Goal: Task Accomplishment & Management: Manage account settings

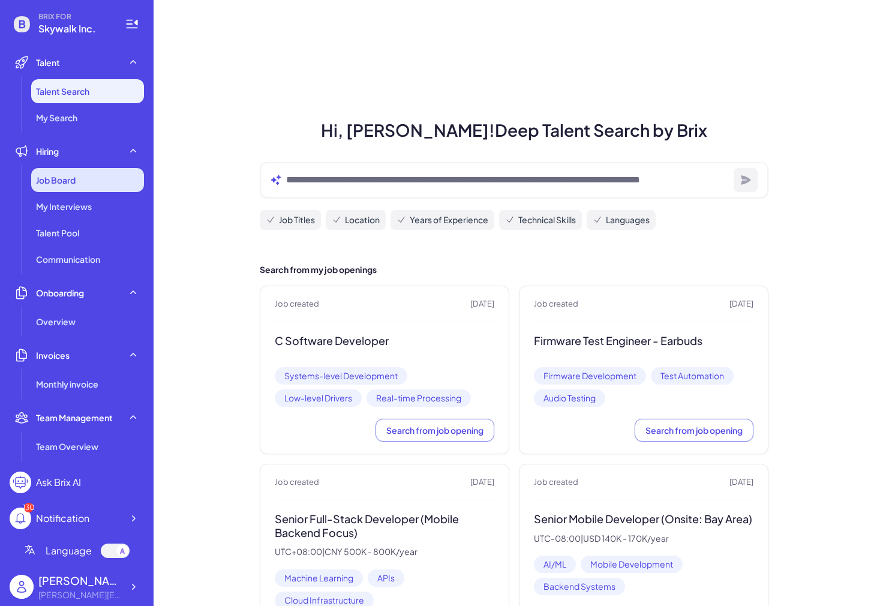
click at [92, 190] on div "Job Board" at bounding box center [87, 180] width 113 height 24
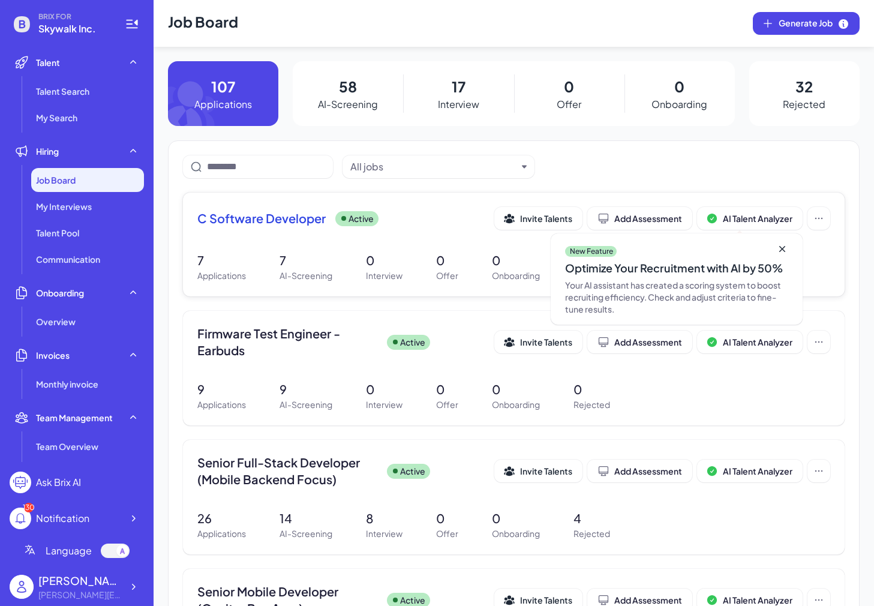
click at [215, 218] on span "C Software Developer" at bounding box center [261, 218] width 128 height 17
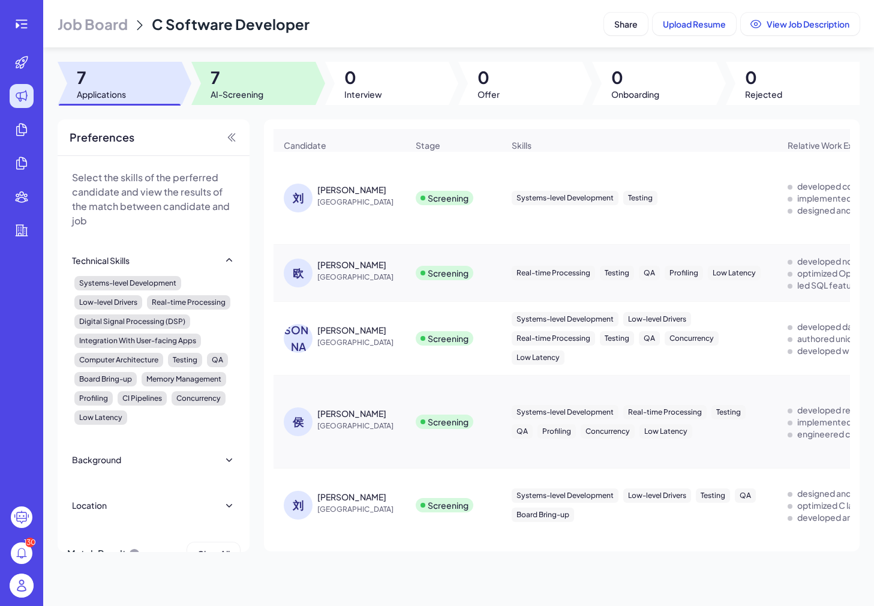
click at [276, 85] on div at bounding box center [253, 83] width 124 height 43
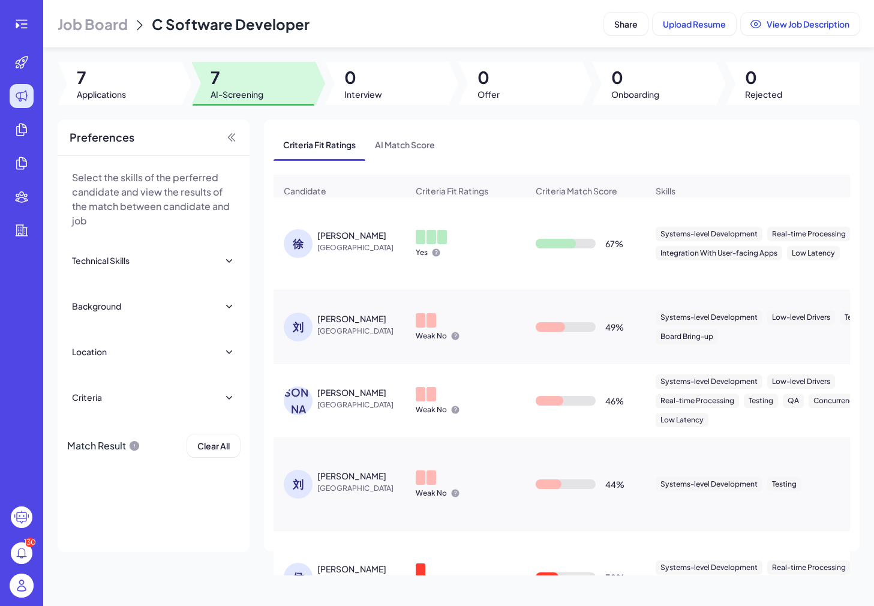
click at [326, 242] on span "[GEOGRAPHIC_DATA]" at bounding box center [362, 248] width 90 height 12
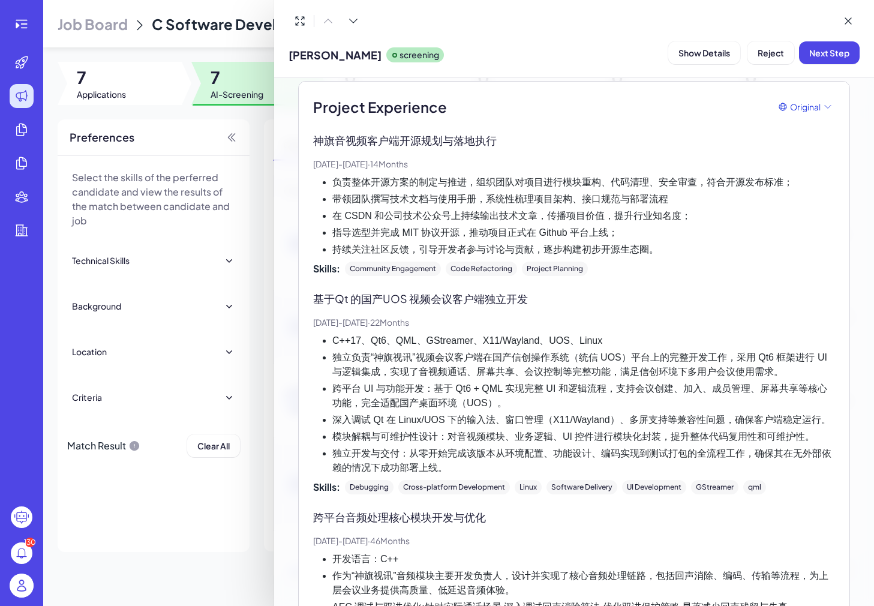
scroll to position [897, 0]
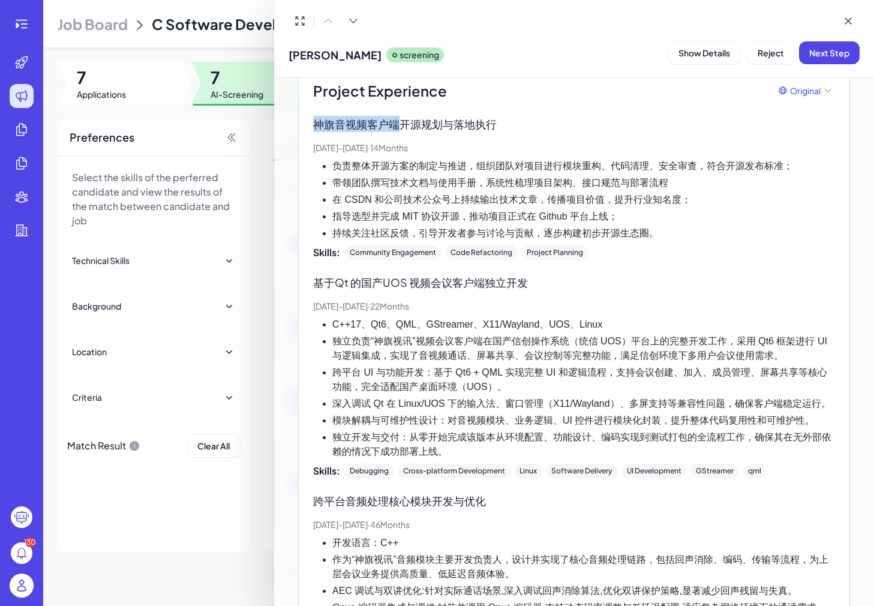
drag, startPoint x: 309, startPoint y: 122, endPoint x: 400, endPoint y: 122, distance: 90.5
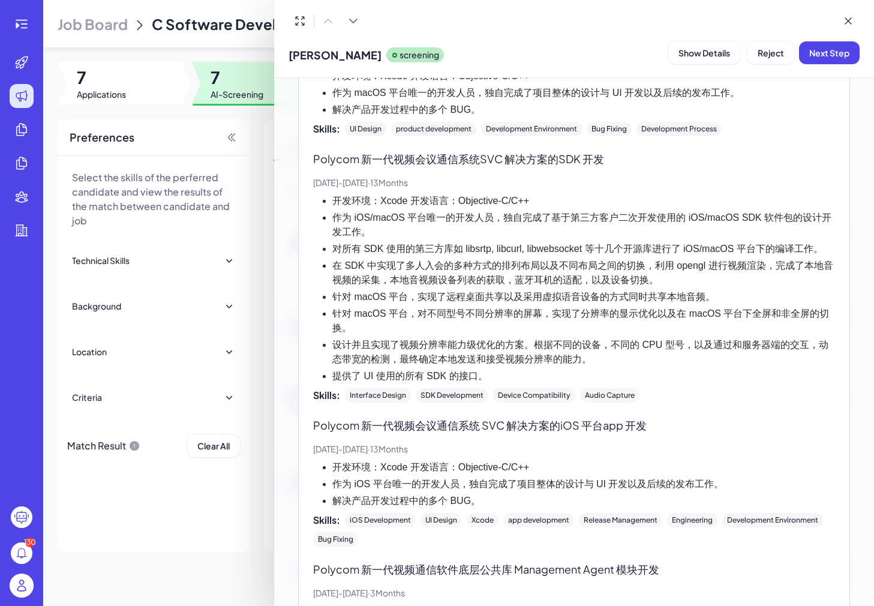
scroll to position [1821, 0]
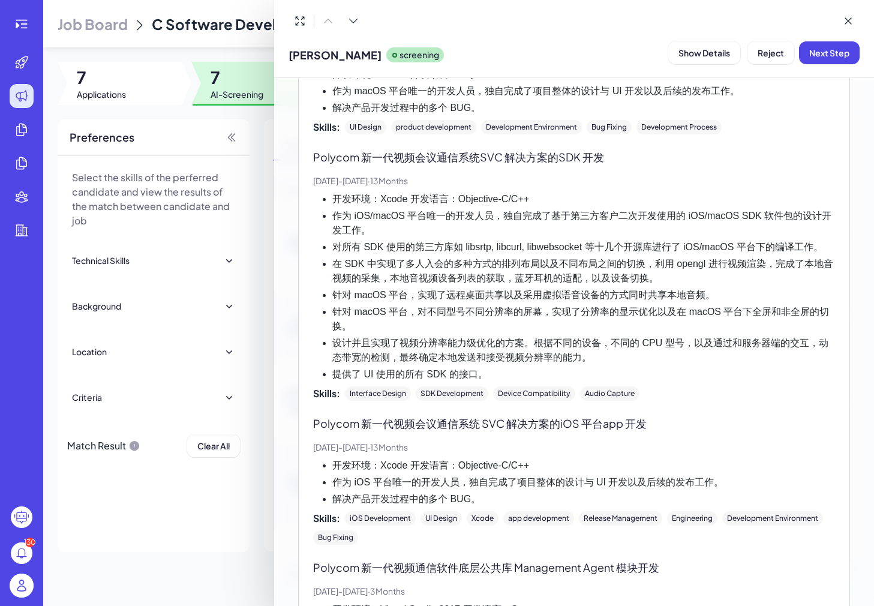
click at [236, 342] on div at bounding box center [437, 303] width 874 height 606
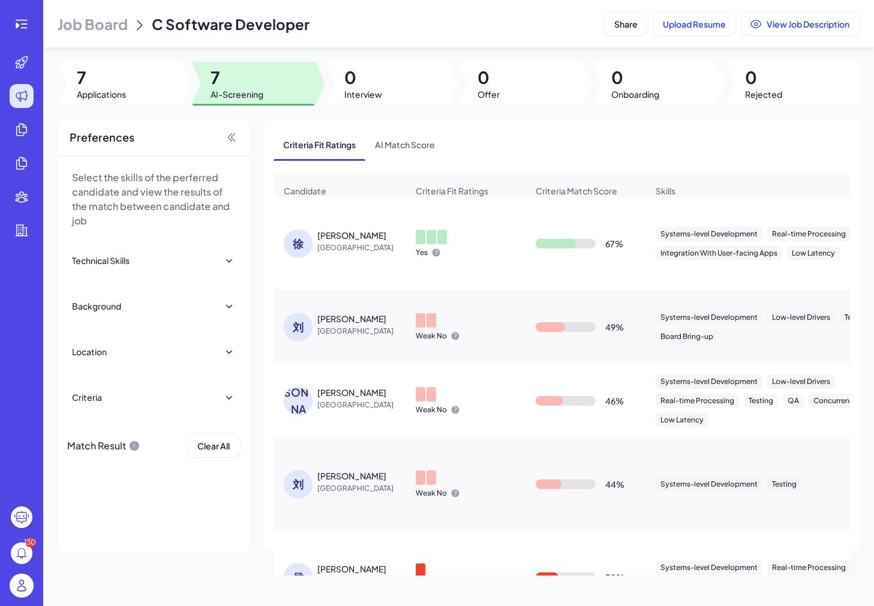
click at [302, 322] on div "刘" at bounding box center [298, 326] width 29 height 29
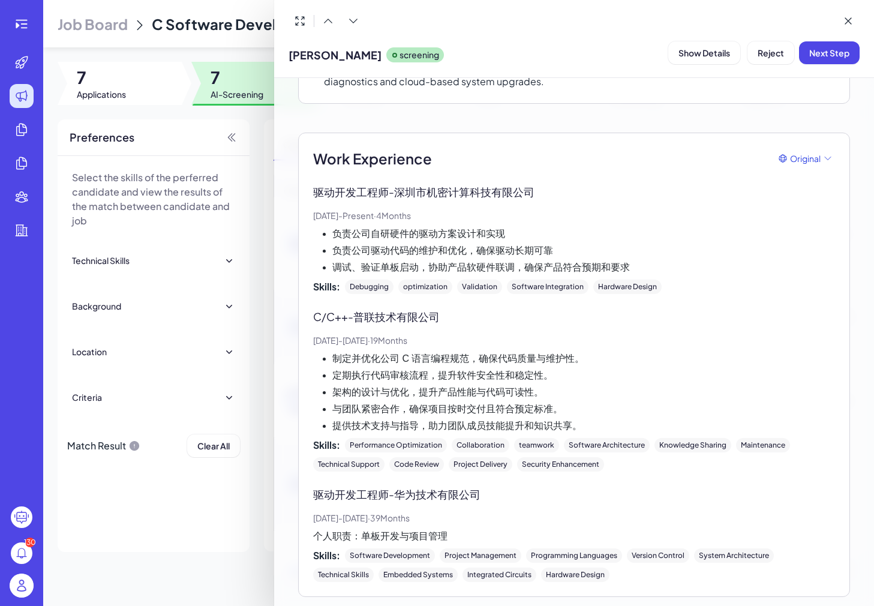
scroll to position [286, 0]
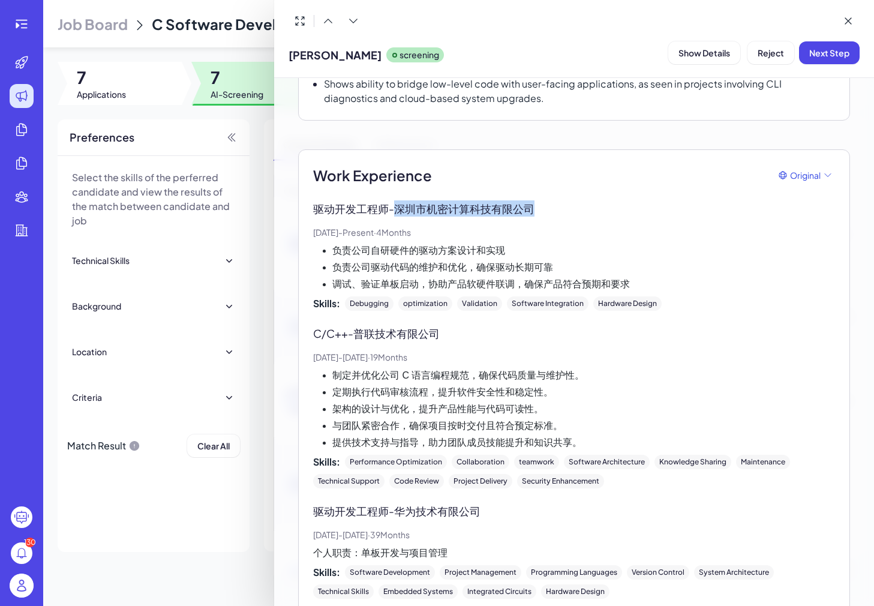
drag, startPoint x: 399, startPoint y: 203, endPoint x: 568, endPoint y: 207, distance: 168.6
click at [568, 207] on p "驱动开发工程师 - [GEOGRAPHIC_DATA]机密计算科技有限公司" at bounding box center [574, 208] width 522 height 16
copy p "深圳市机密计算科技有限公司"
click at [184, 349] on div at bounding box center [437, 303] width 874 height 606
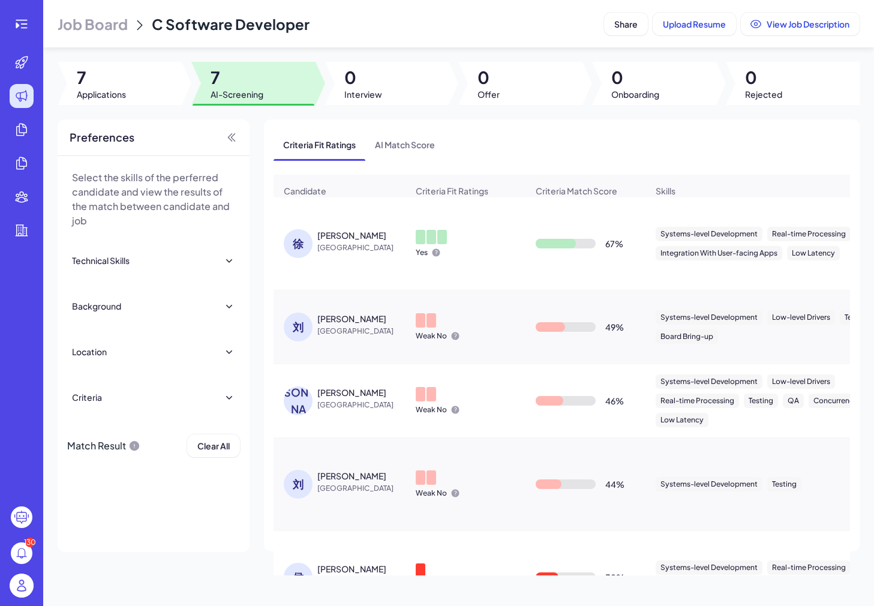
click at [306, 330] on div "刘" at bounding box center [298, 326] width 29 height 29
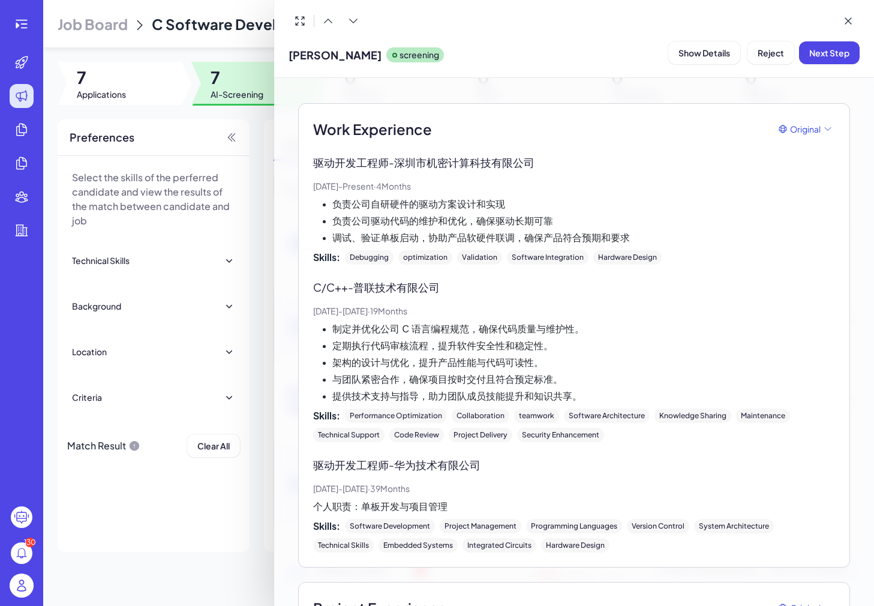
scroll to position [382, 0]
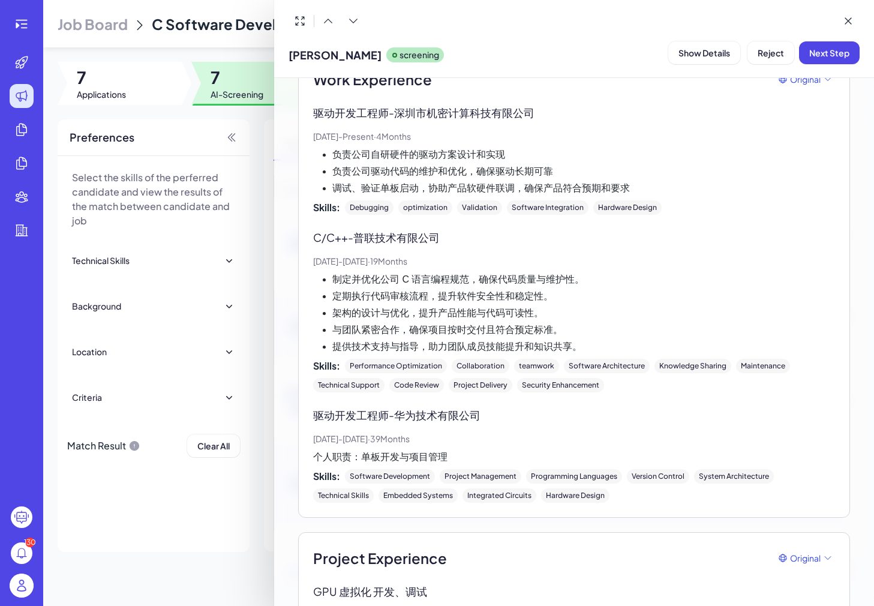
click at [246, 398] on div at bounding box center [437, 303] width 874 height 606
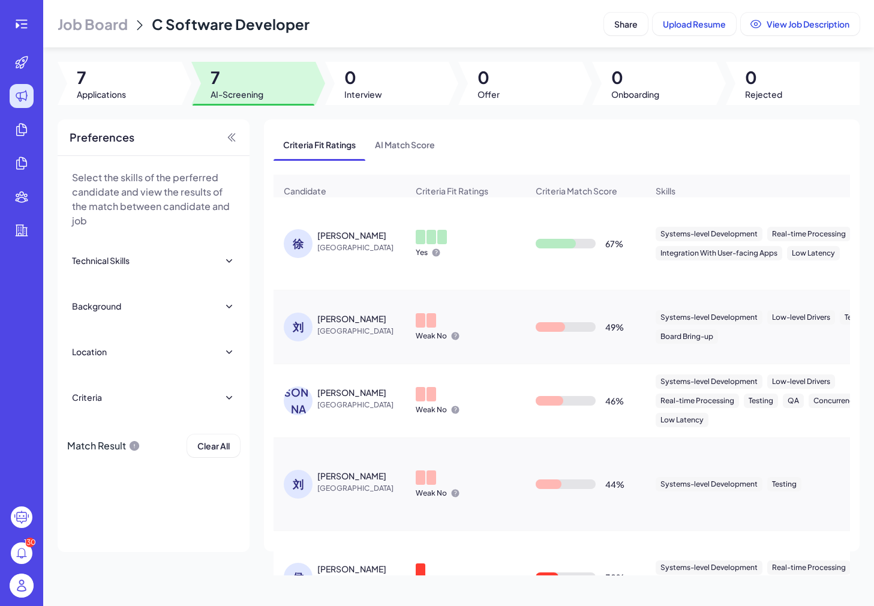
click at [284, 411] on div "[PERSON_NAME]" at bounding box center [301, 400] width 34 height 29
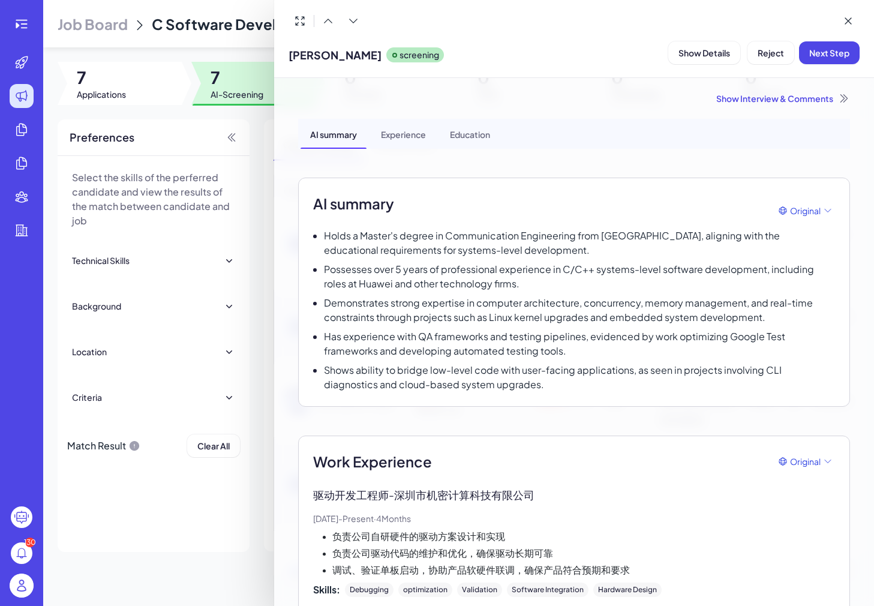
click at [296, 411] on div "[PERSON_NAME]screening Show Details Reject Next Step Show Interview & Comments …" at bounding box center [437, 303] width 874 height 606
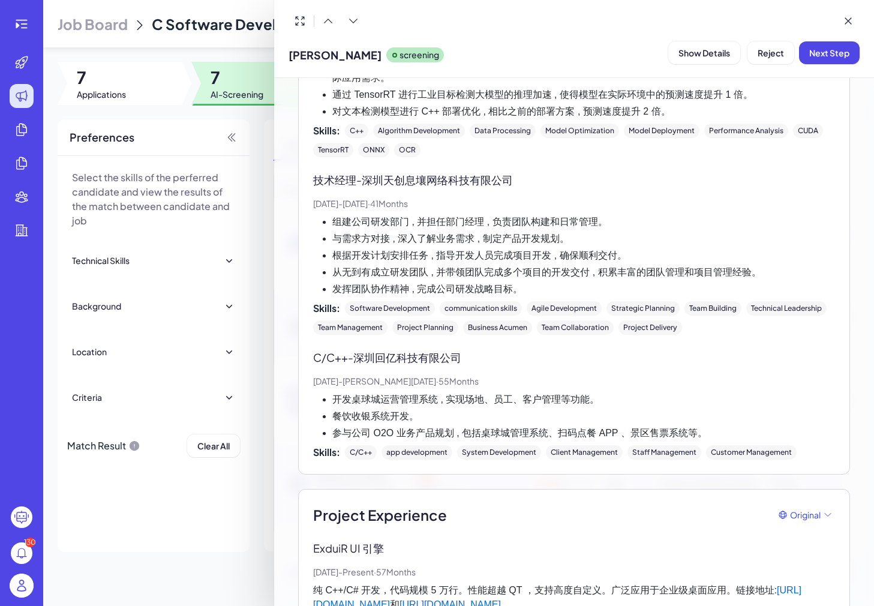
scroll to position [1477, 0]
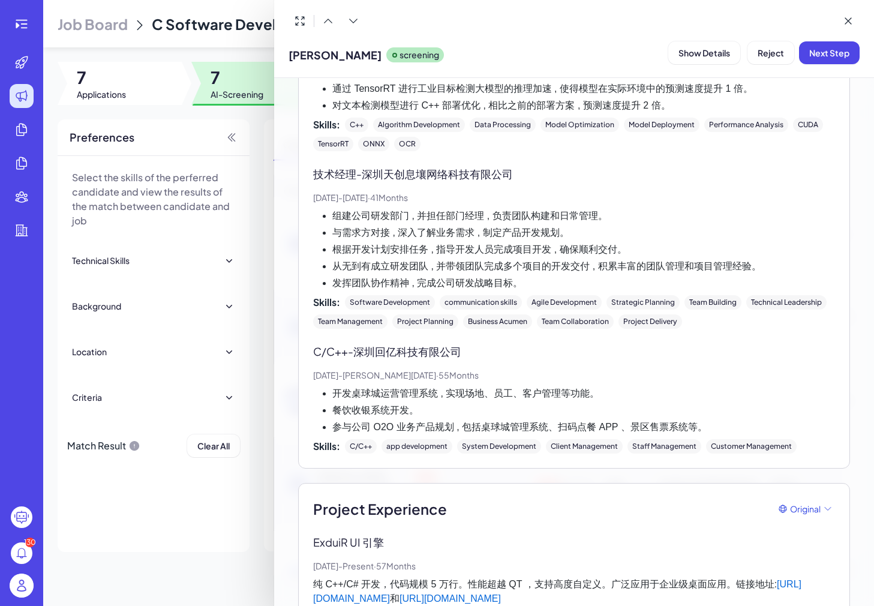
click at [227, 377] on div at bounding box center [437, 303] width 874 height 606
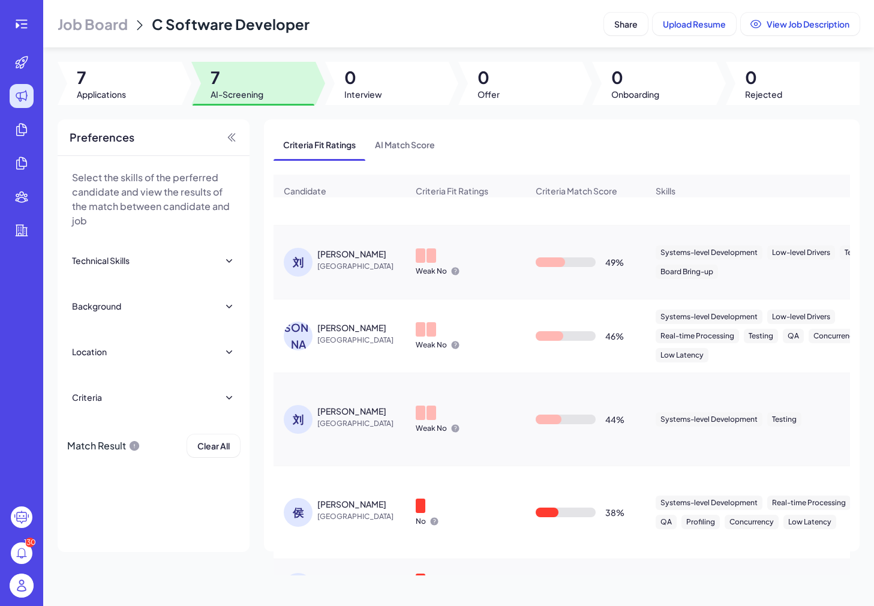
scroll to position [123, 0]
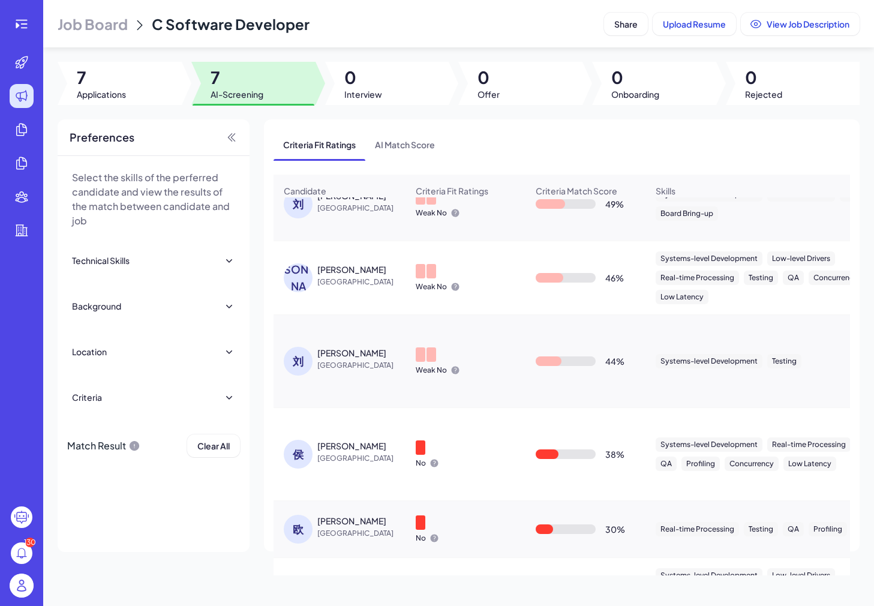
click at [301, 347] on div "刘" at bounding box center [301, 361] width 34 height 29
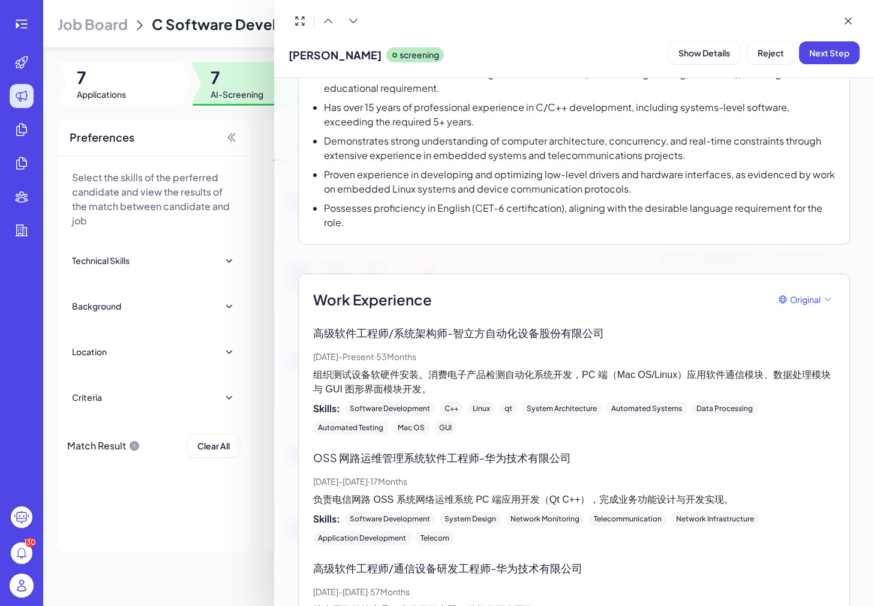
scroll to position [75, 0]
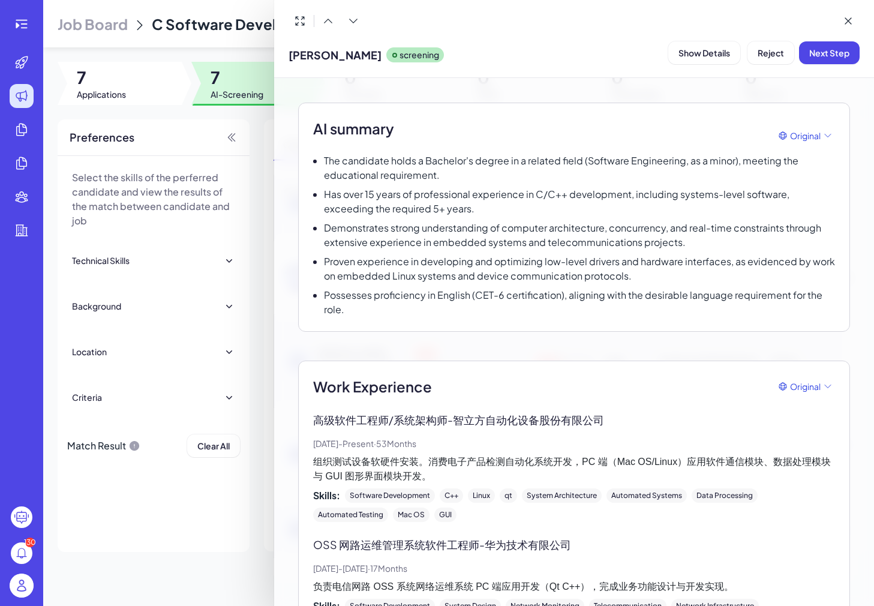
click at [236, 227] on div at bounding box center [437, 303] width 874 height 606
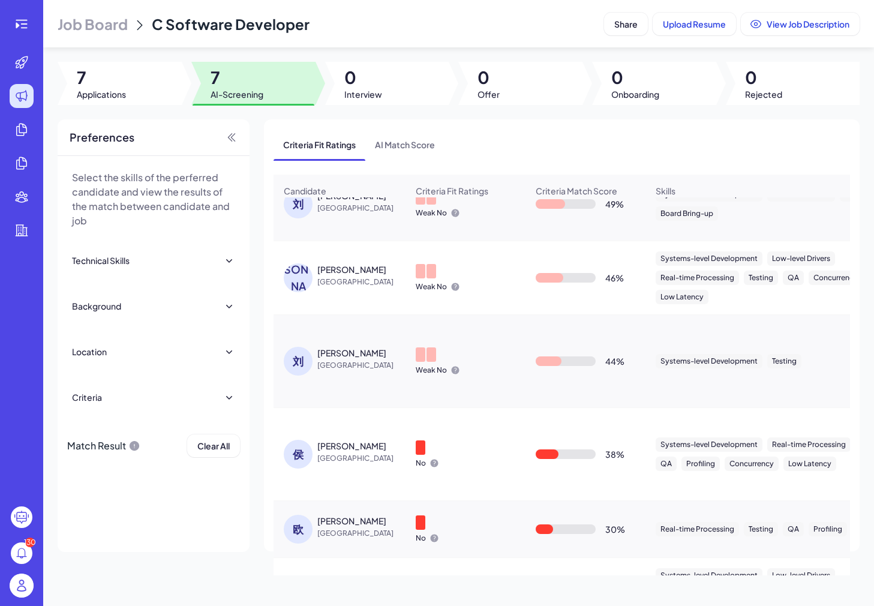
click at [297, 544] on div "欧 欧阳颖 [GEOGRAPHIC_DATA]" at bounding box center [339, 529] width 131 height 48
click at [297, 532] on div "欧" at bounding box center [298, 528] width 29 height 29
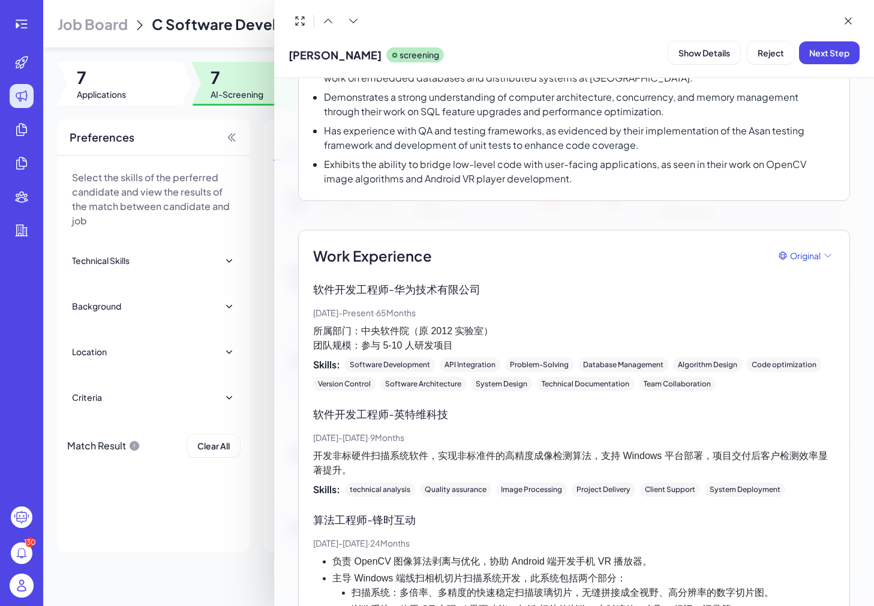
scroll to position [231, 0]
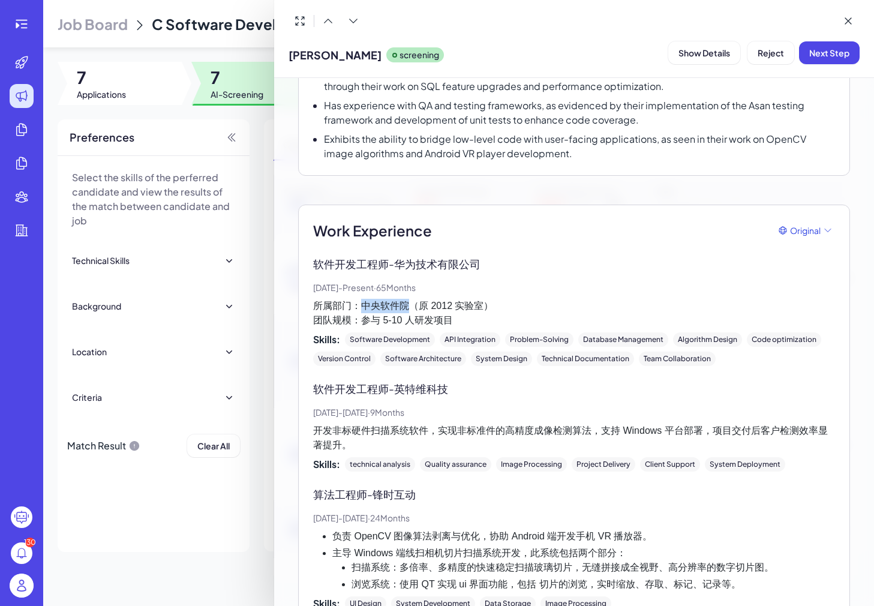
drag, startPoint x: 361, startPoint y: 303, endPoint x: 407, endPoint y: 304, distance: 46.2
click at [407, 304] on p "所属部门：中央软件院（原 2012 实验室） 团队规模：参与 5-10 人研发项目" at bounding box center [574, 313] width 522 height 29
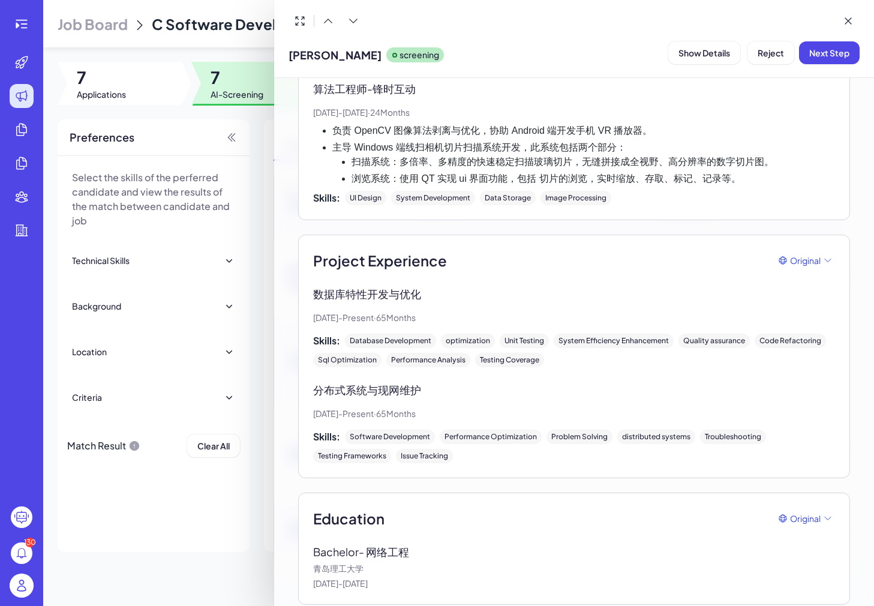
scroll to position [649, 0]
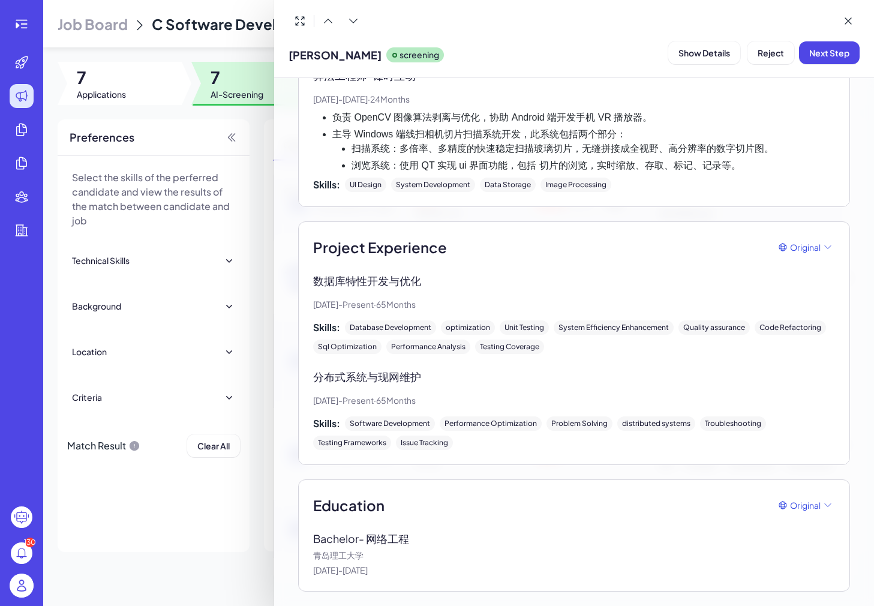
click at [235, 384] on div at bounding box center [437, 303] width 874 height 606
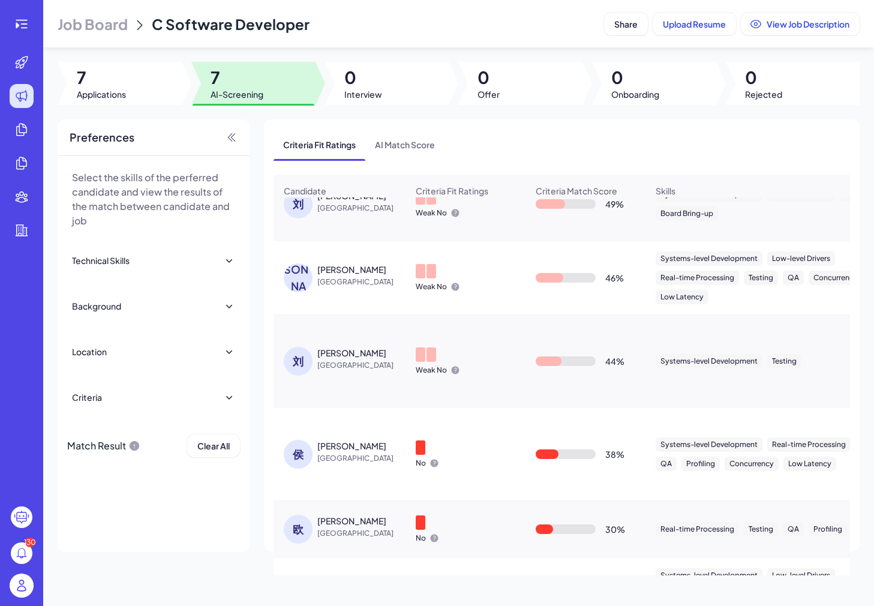
click at [332, 437] on div "[PERSON_NAME] [GEOGRAPHIC_DATA]" at bounding box center [339, 454] width 131 height 48
click at [325, 449] on div "[PERSON_NAME]" at bounding box center [351, 446] width 69 height 12
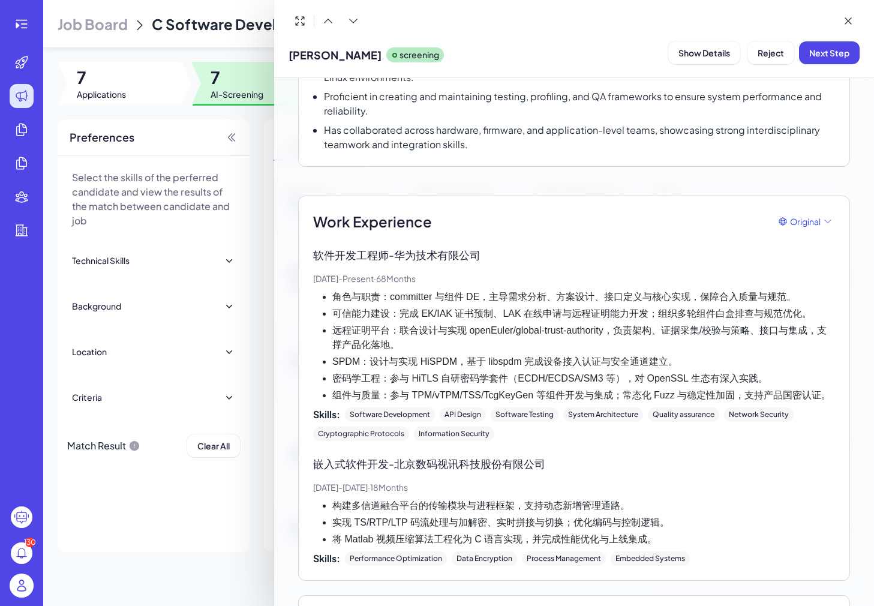
scroll to position [411, 0]
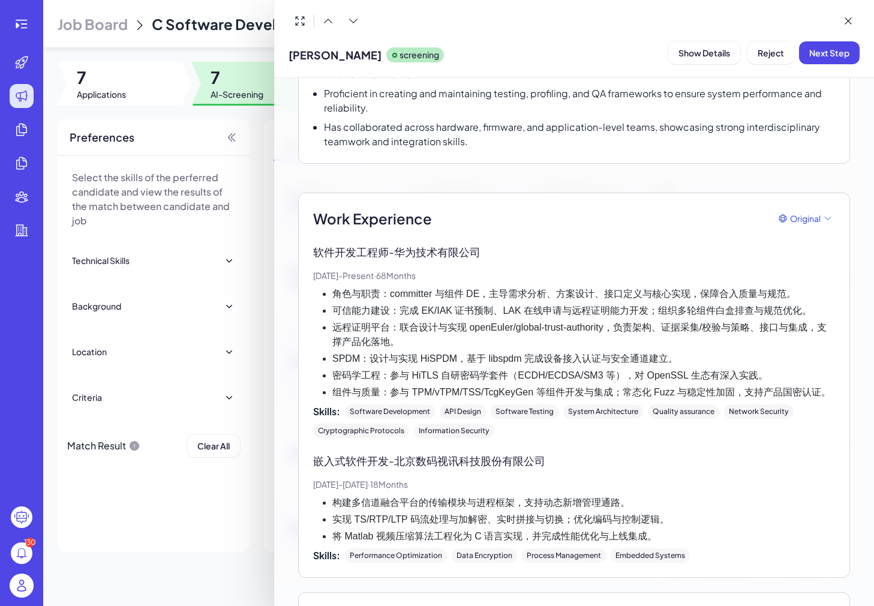
click at [177, 528] on div at bounding box center [437, 303] width 874 height 606
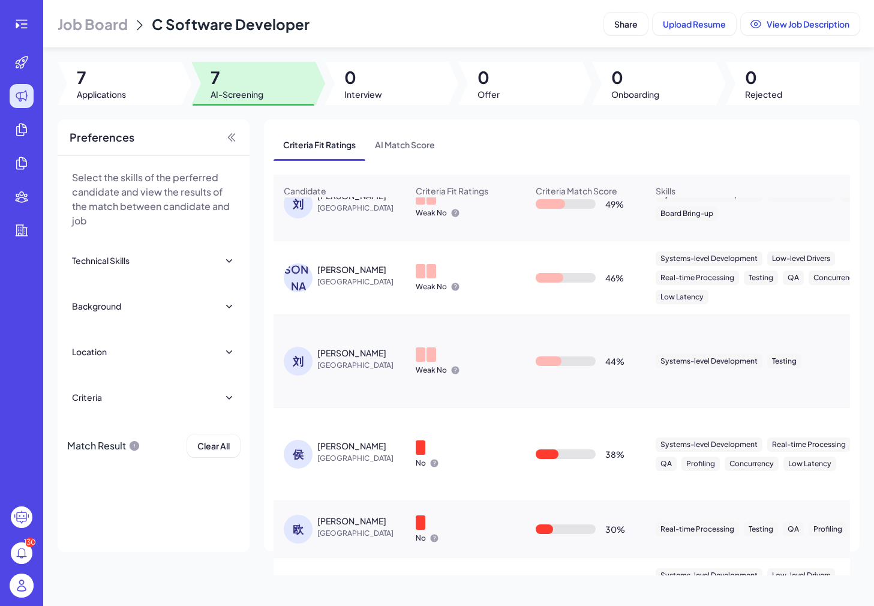
click at [293, 371] on div "刘" at bounding box center [298, 361] width 29 height 29
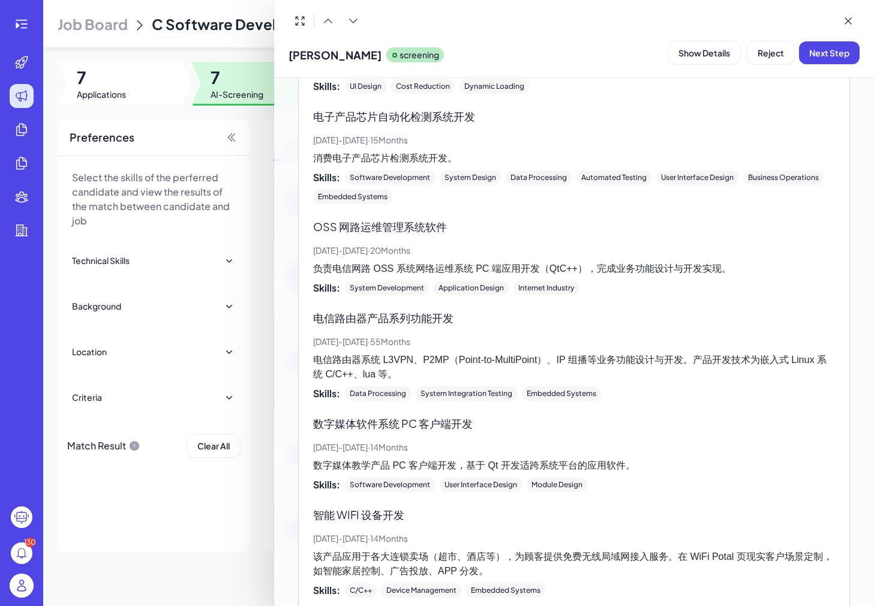
scroll to position [1221, 0]
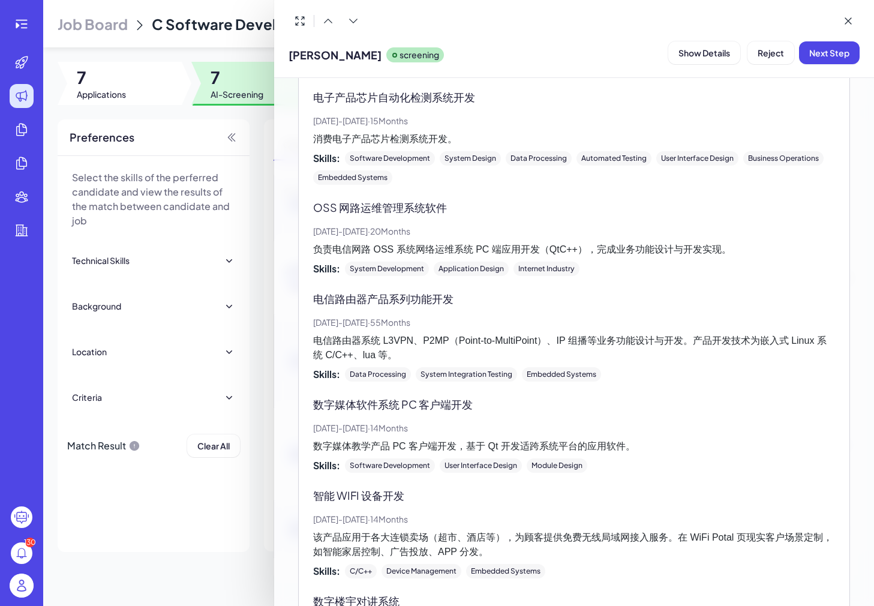
click at [228, 405] on div at bounding box center [437, 303] width 874 height 606
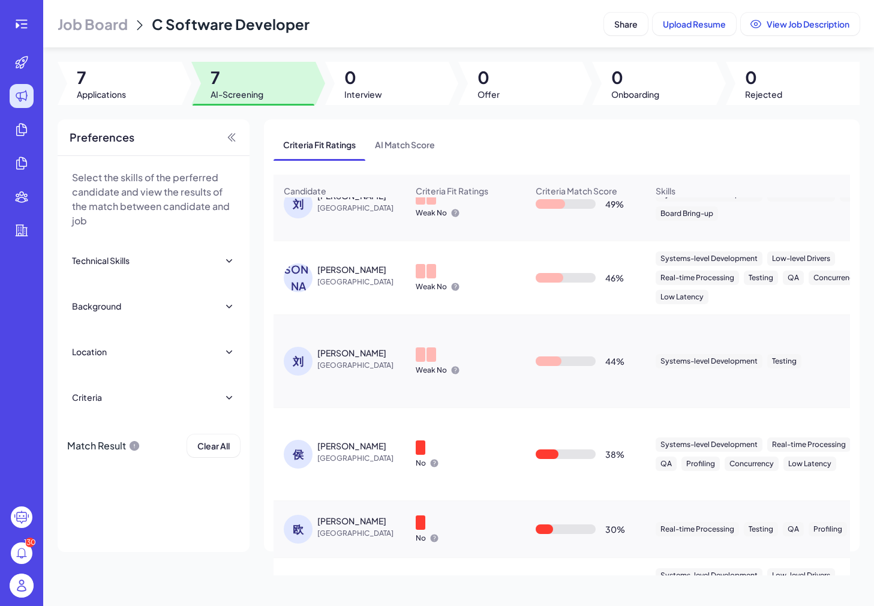
click at [336, 282] on span "[GEOGRAPHIC_DATA]" at bounding box center [362, 282] width 90 height 12
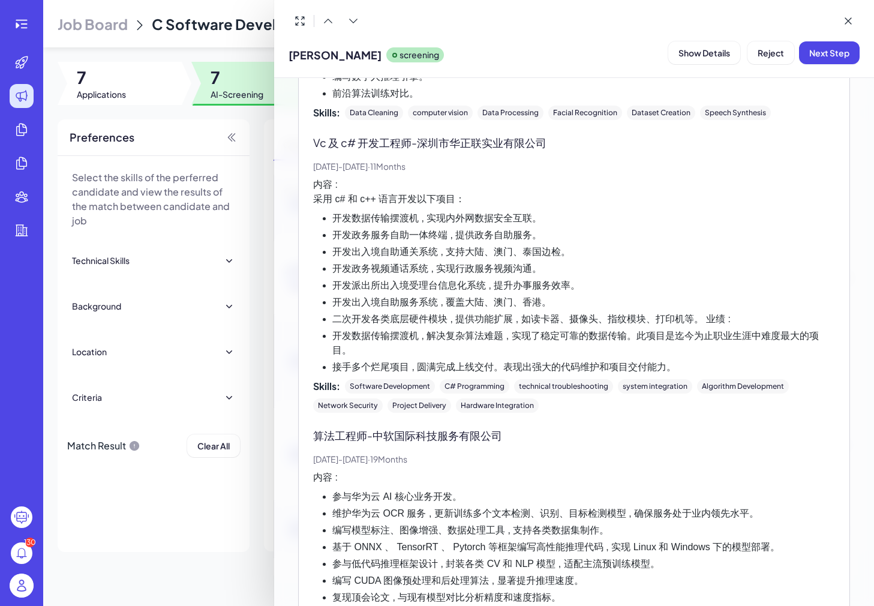
scroll to position [914, 0]
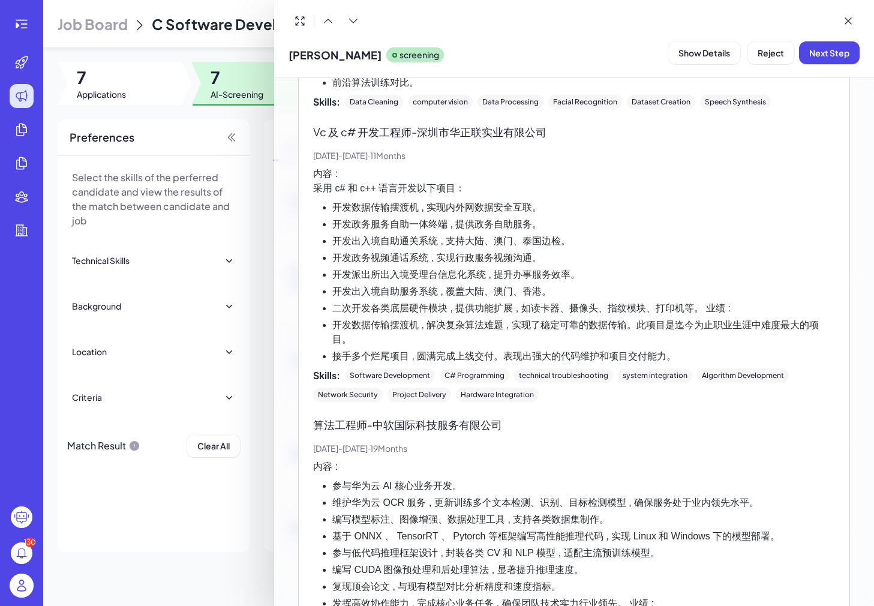
click at [246, 321] on div at bounding box center [437, 303] width 874 height 606
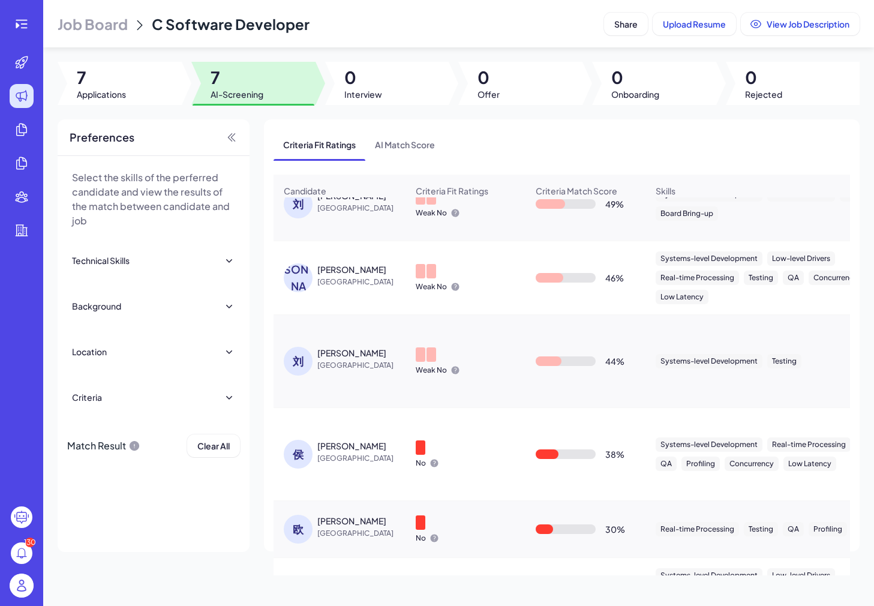
scroll to position [0, 0]
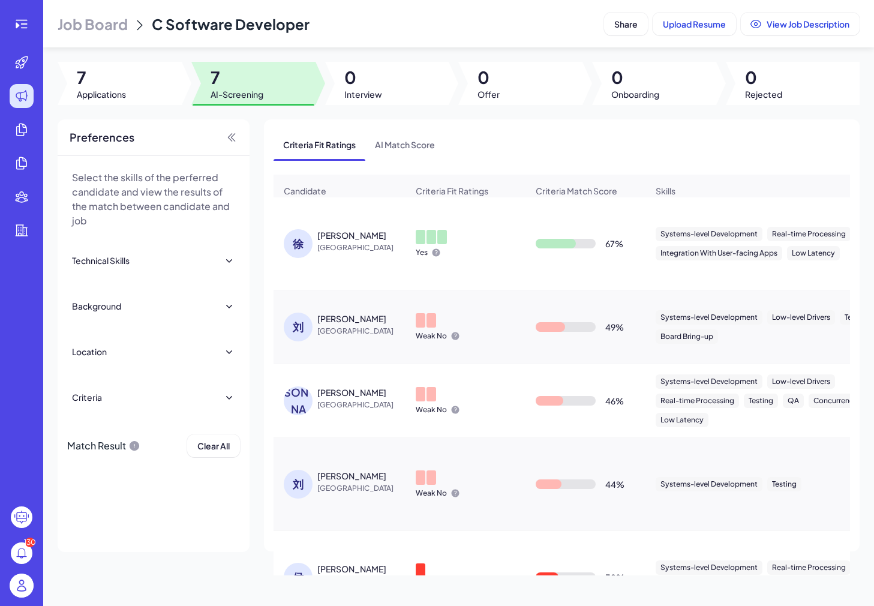
click at [324, 244] on span "[GEOGRAPHIC_DATA]" at bounding box center [362, 248] width 90 height 12
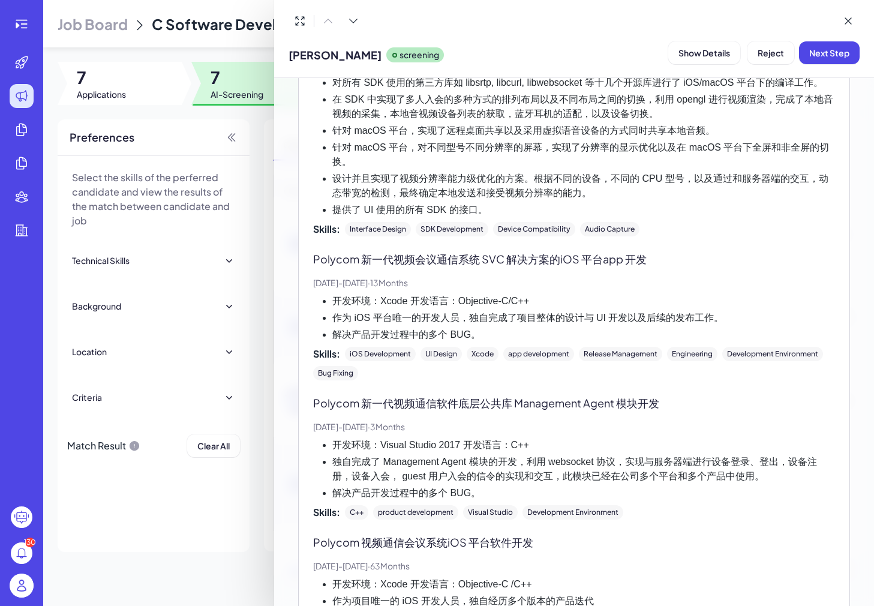
scroll to position [2447, 0]
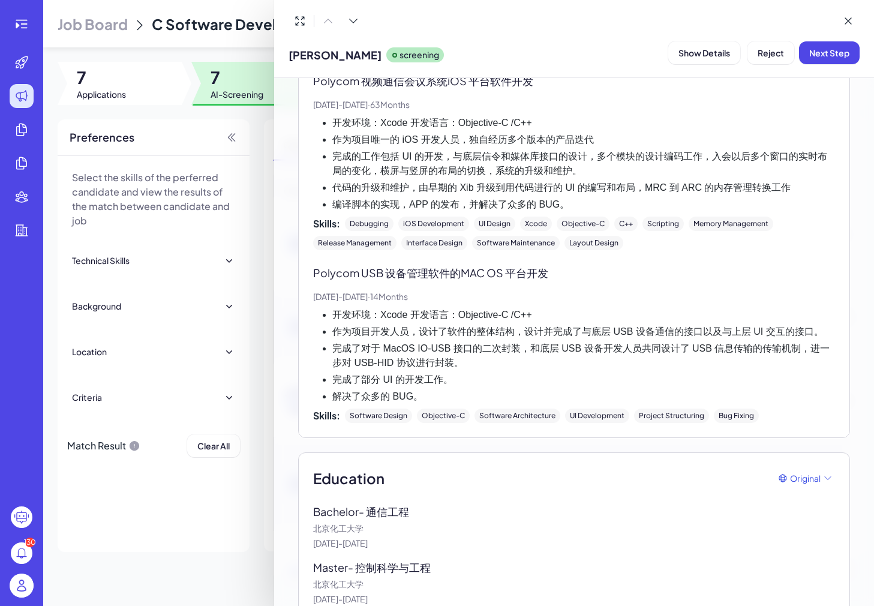
click at [248, 366] on div at bounding box center [437, 303] width 874 height 606
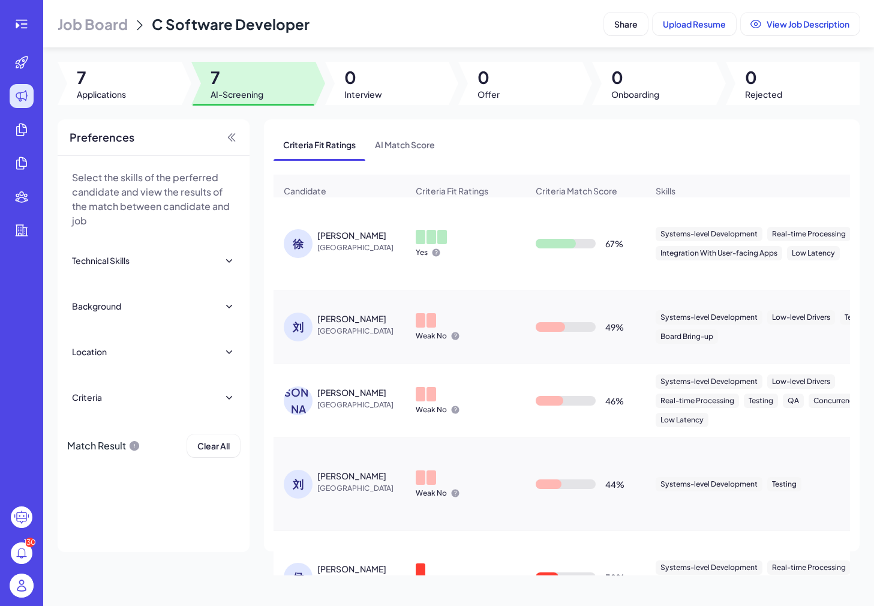
click at [321, 332] on span "[GEOGRAPHIC_DATA]" at bounding box center [362, 331] width 90 height 12
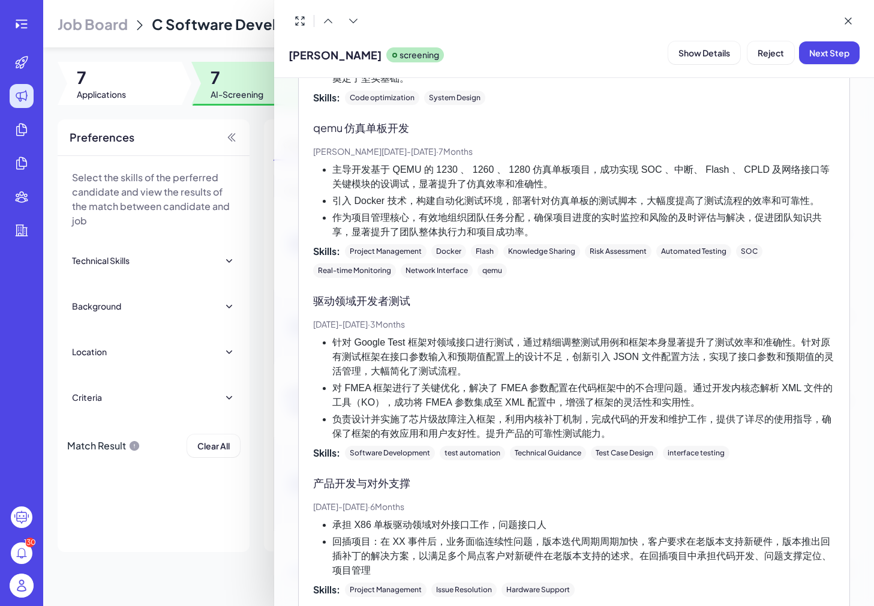
scroll to position [1801, 0]
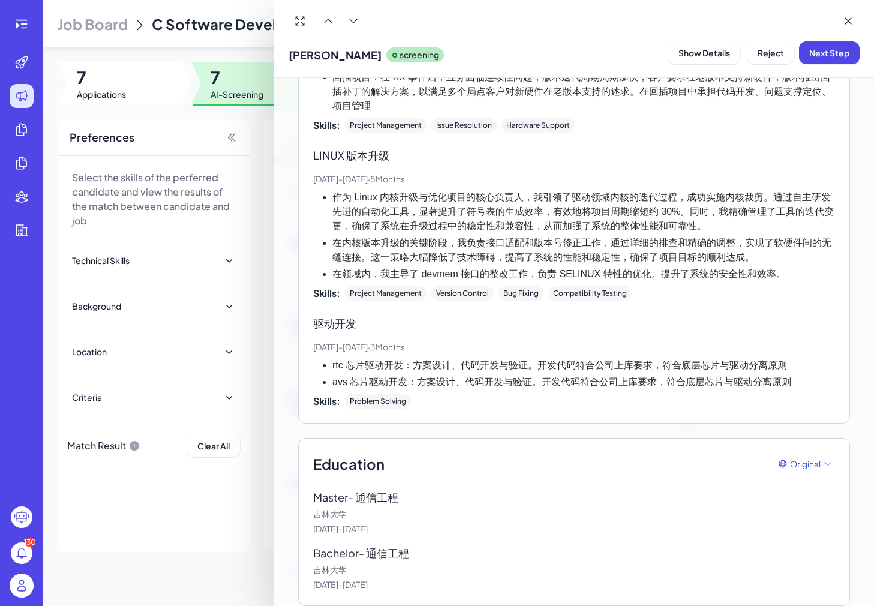
click at [195, 431] on div at bounding box center [437, 303] width 874 height 606
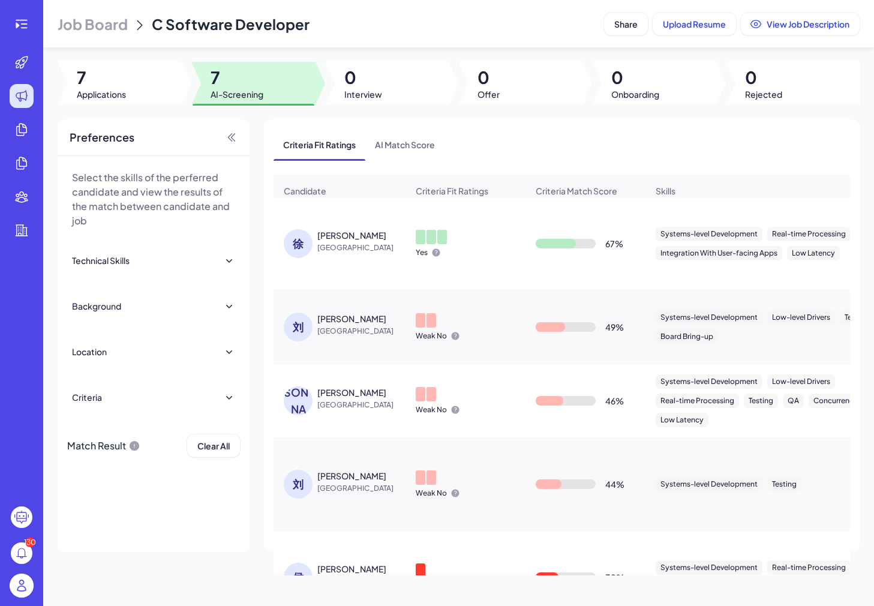
click at [310, 401] on div "[PERSON_NAME]" at bounding box center [298, 400] width 29 height 29
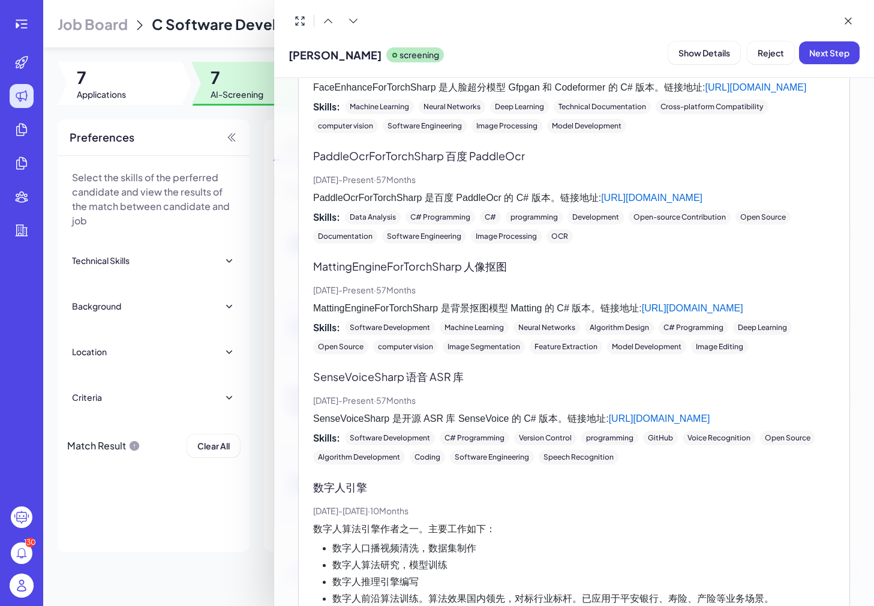
scroll to position [2739, 0]
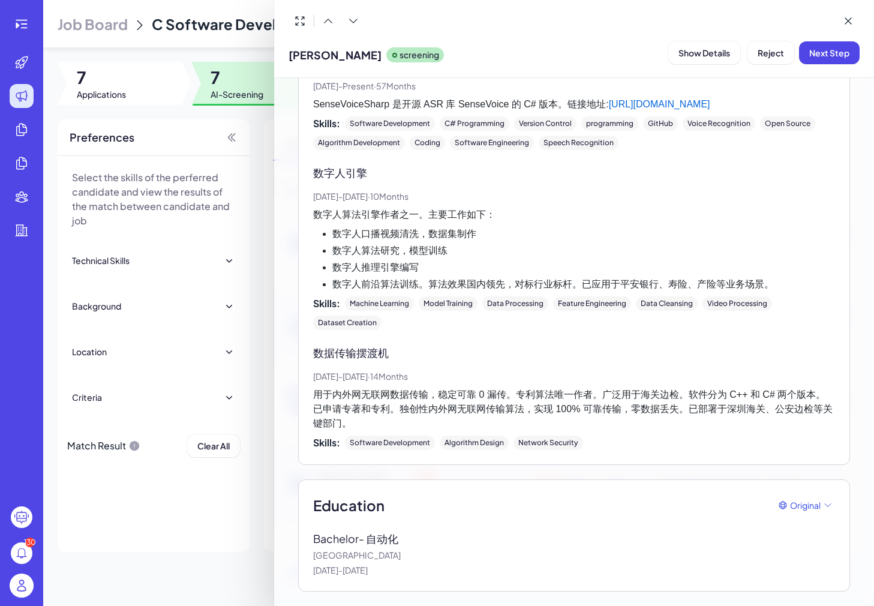
click at [273, 474] on div at bounding box center [437, 303] width 874 height 606
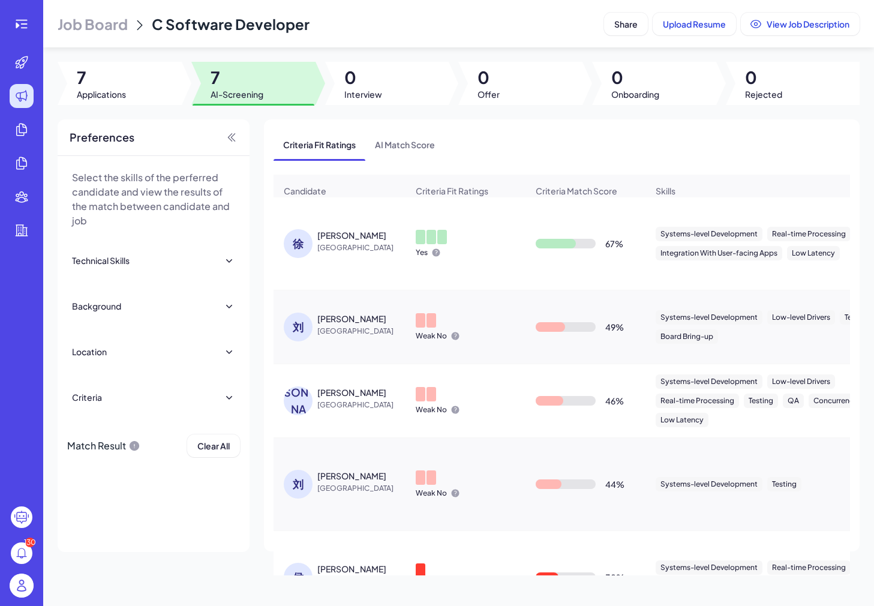
click at [308, 476] on div "刘" at bounding box center [298, 484] width 29 height 29
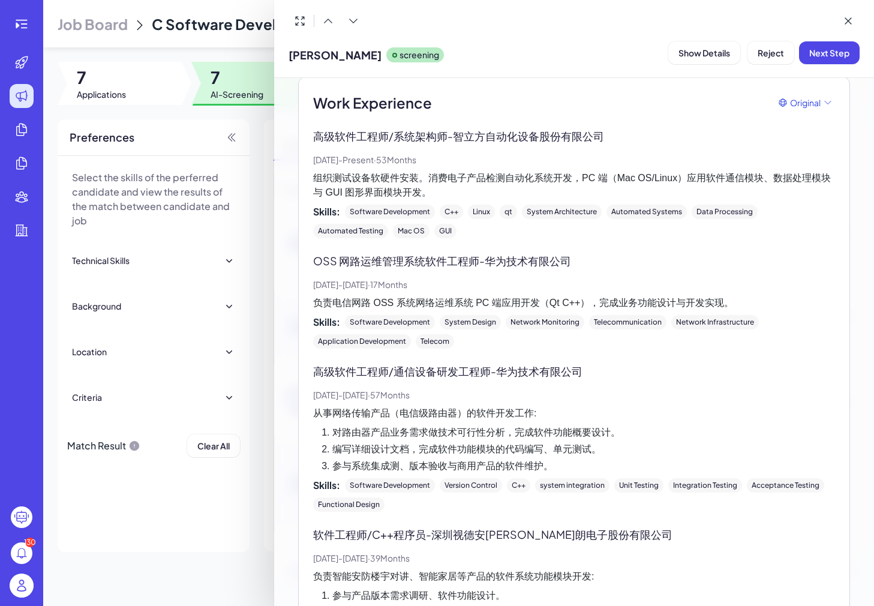
scroll to position [351, 0]
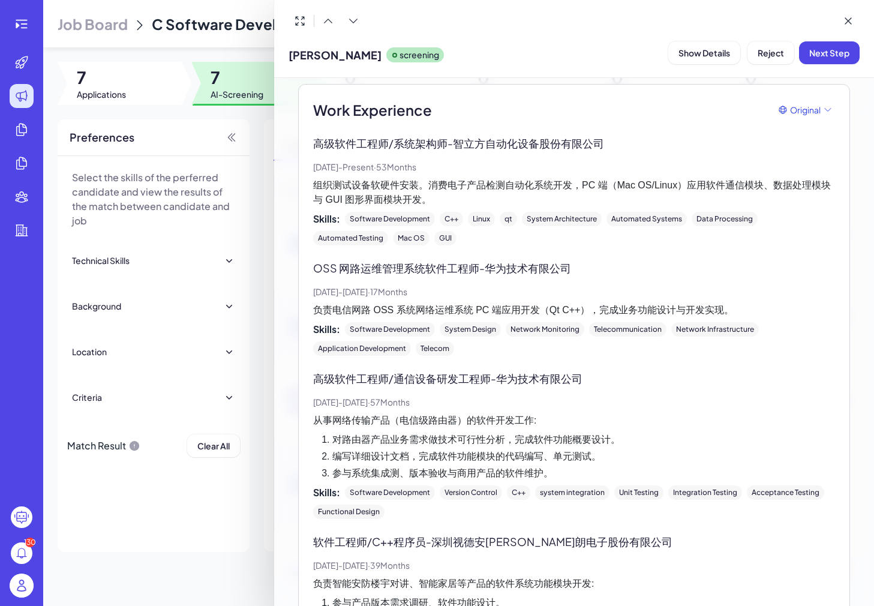
click at [210, 528] on div at bounding box center [437, 303] width 874 height 606
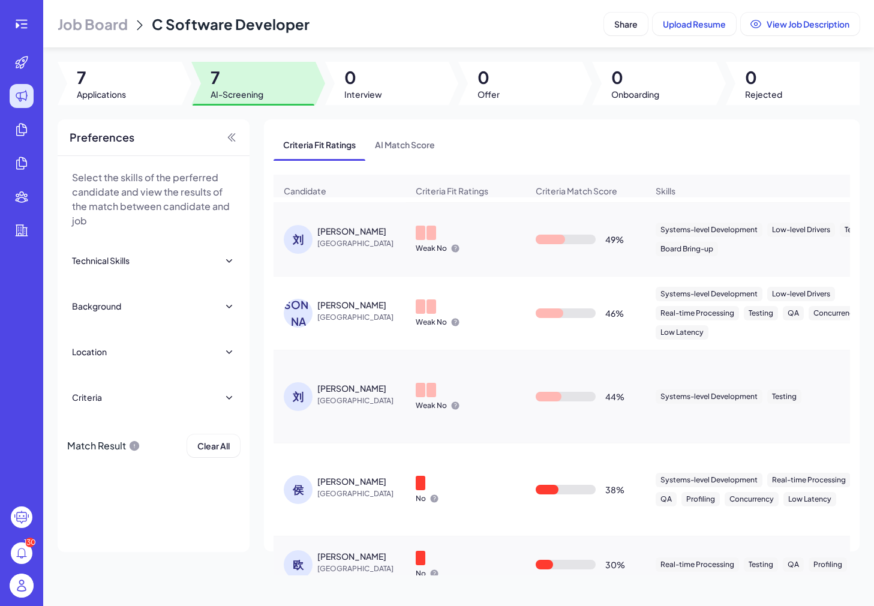
scroll to position [98, 0]
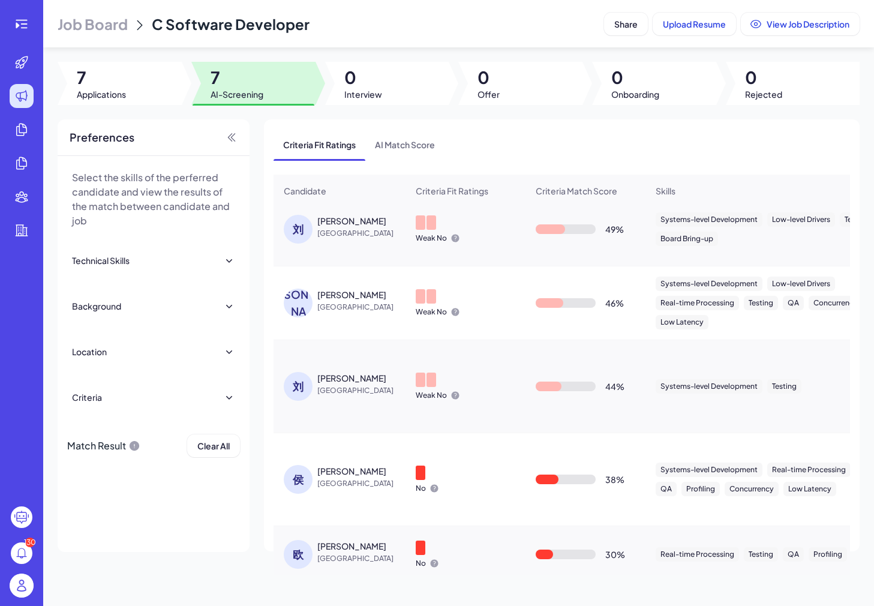
click at [297, 489] on div "侯" at bounding box center [298, 479] width 29 height 29
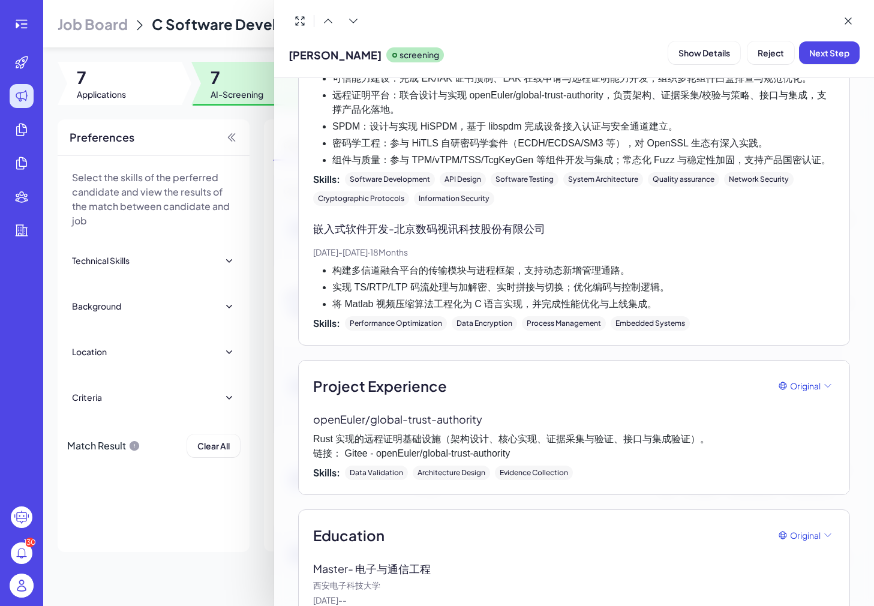
scroll to position [639, 0]
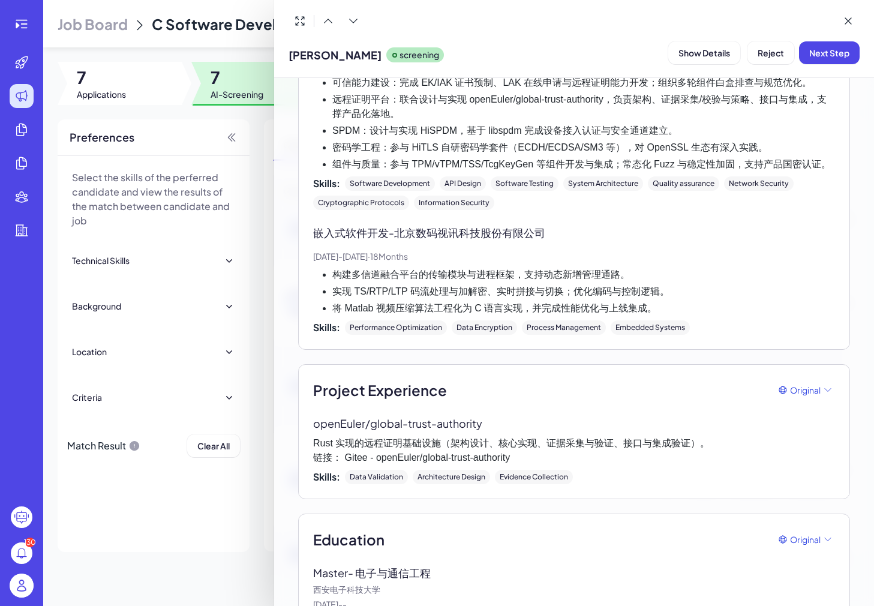
click at [419, 431] on p "openEuler/global-trust-authority" at bounding box center [574, 423] width 522 height 16
click at [413, 426] on p "openEuler/global-trust-authority" at bounding box center [574, 423] width 522 height 16
copy p "openEuler/global-trust-authority"
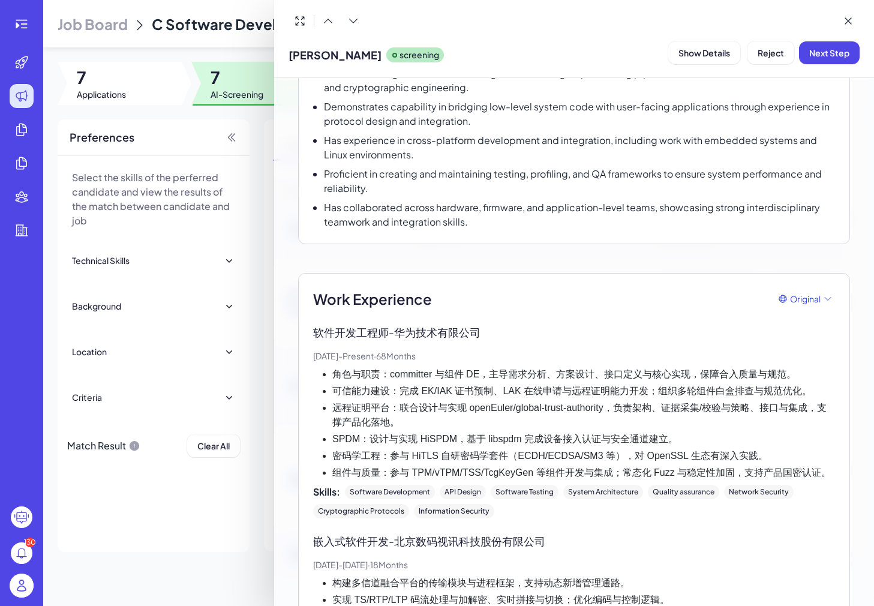
scroll to position [349, 0]
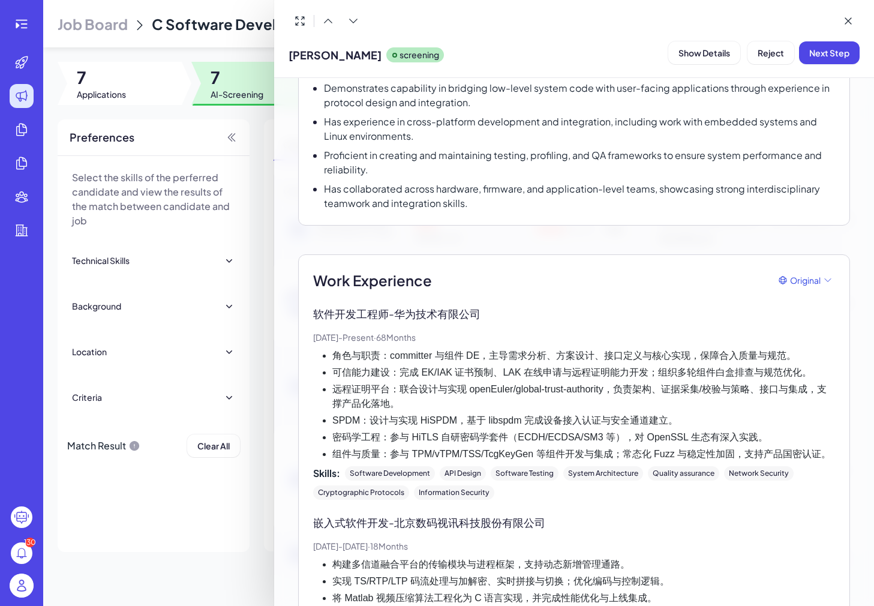
click at [426, 425] on li "SPDM：设计与实现 HiSPDM，基于 libspdm 完成设备接入认证与安全通道建立。" at bounding box center [583, 420] width 503 height 14
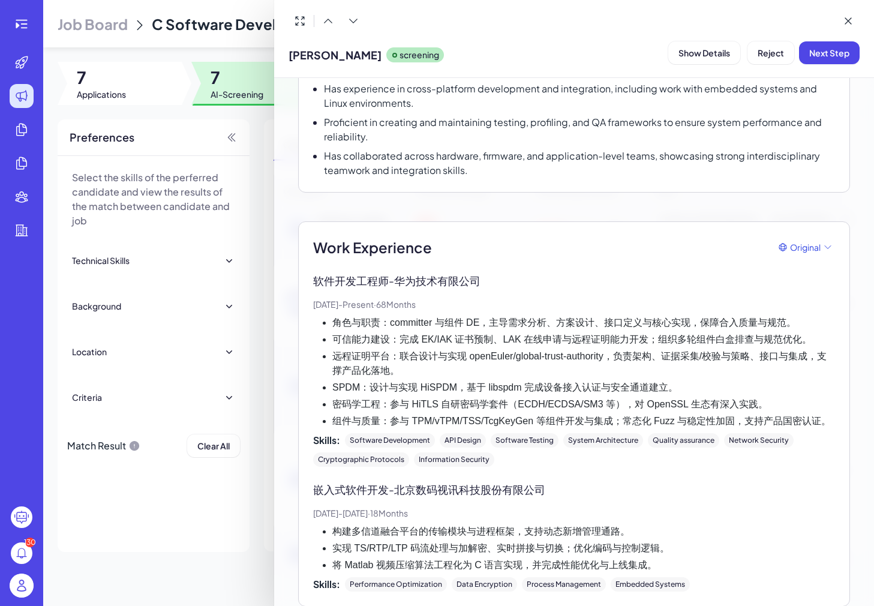
scroll to position [390, 0]
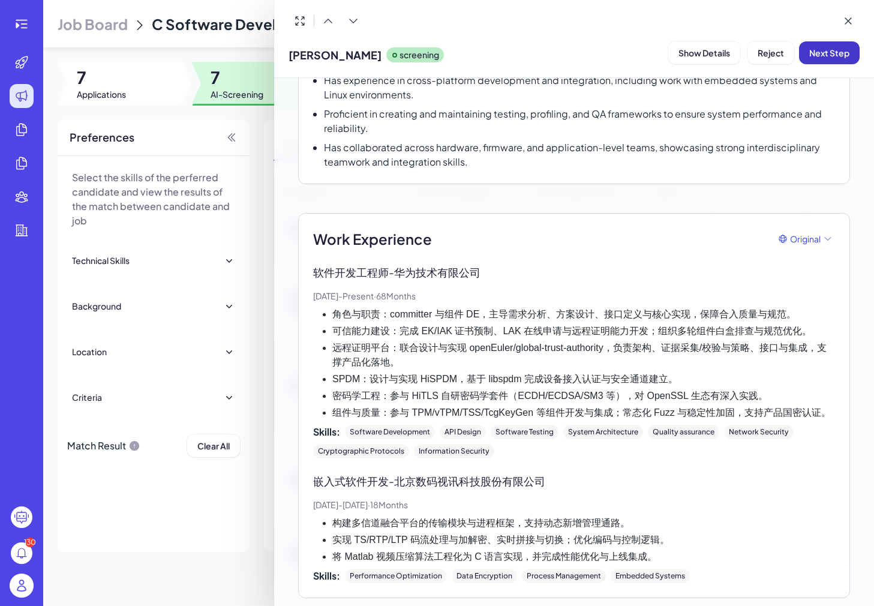
click at [821, 57] on span "Next Step" at bounding box center [829, 52] width 40 height 11
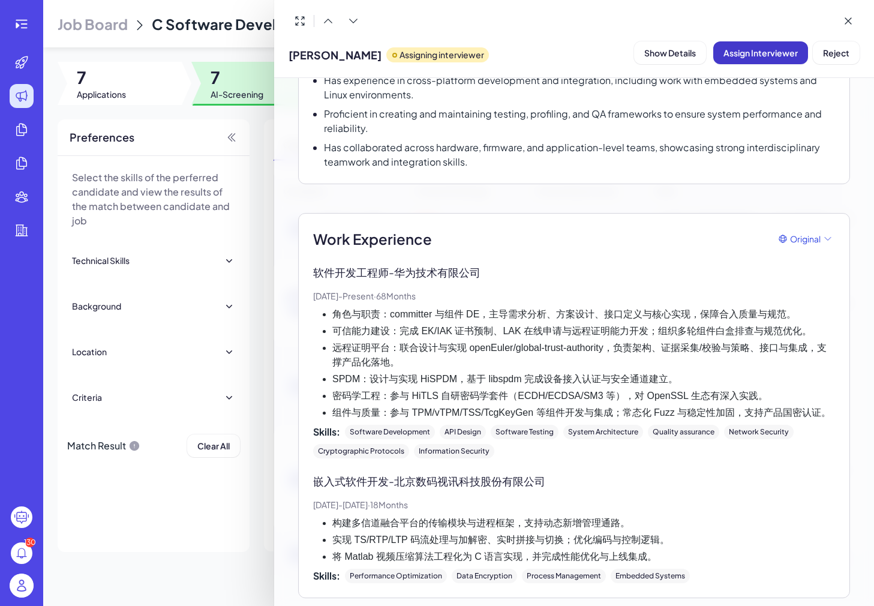
click at [755, 61] on button "Assign Interviewer" at bounding box center [760, 52] width 95 height 23
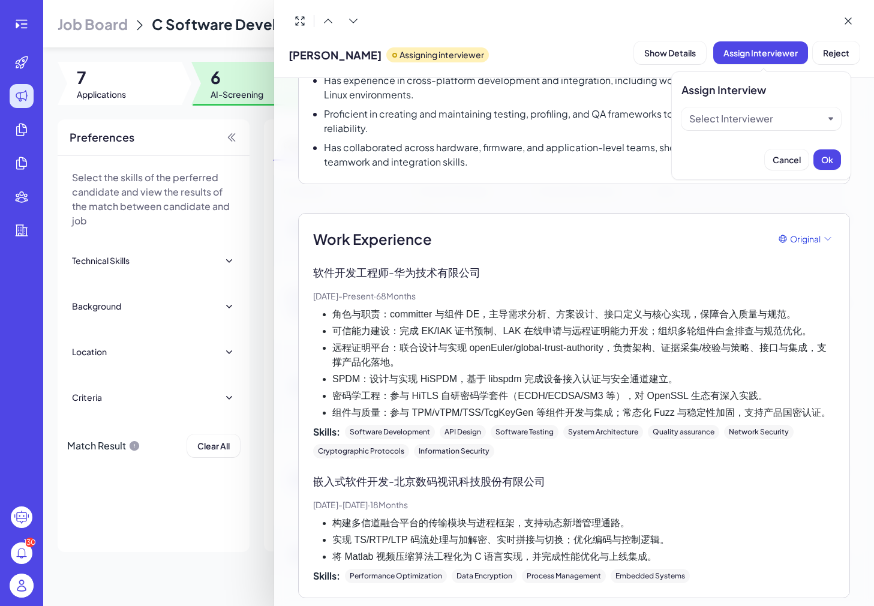
scroll to position [86, 0]
click at [738, 116] on div "Select Interviewer" at bounding box center [731, 119] width 84 height 14
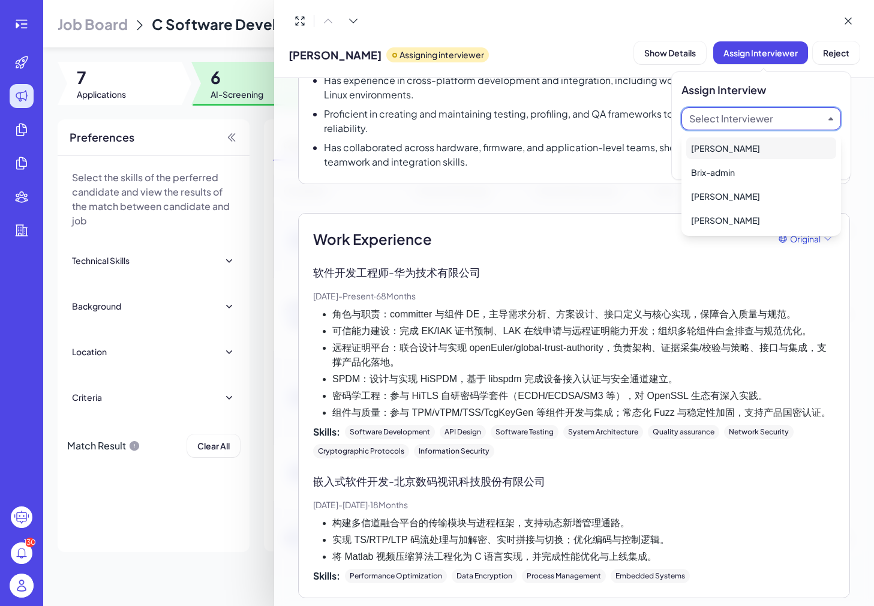
click at [731, 151] on div "[PERSON_NAME]" at bounding box center [761, 148] width 150 height 22
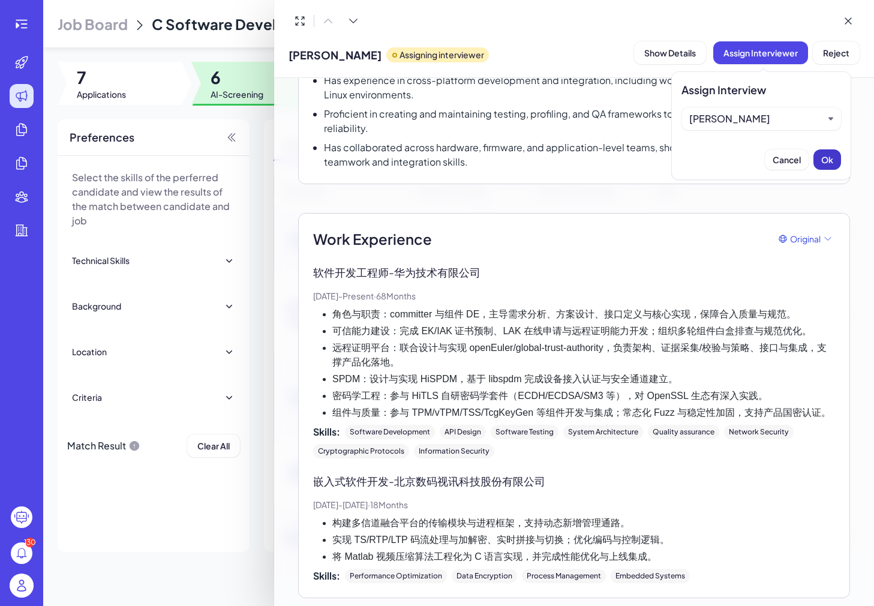
click at [816, 161] on button "Ok" at bounding box center [827, 159] width 28 height 20
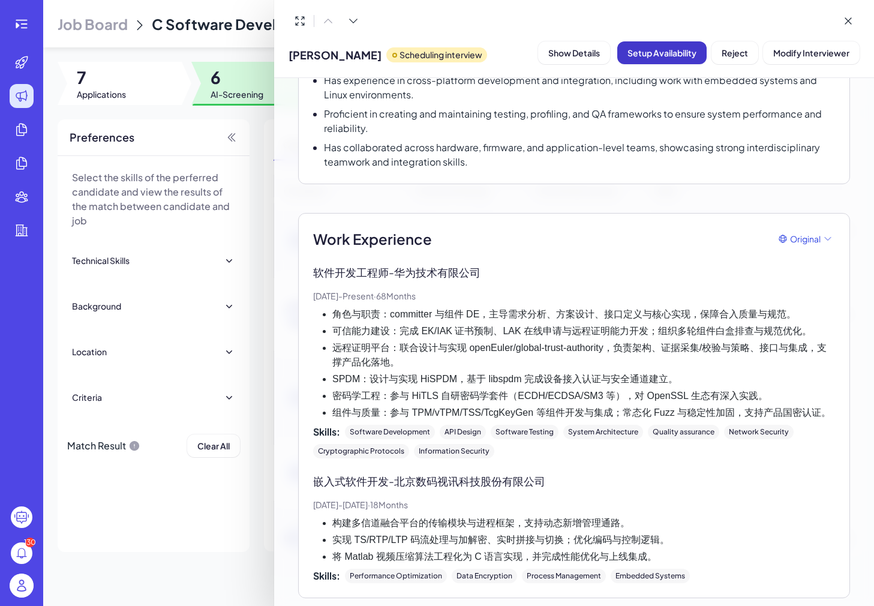
click at [653, 57] on span "Setup Availability" at bounding box center [661, 52] width 69 height 11
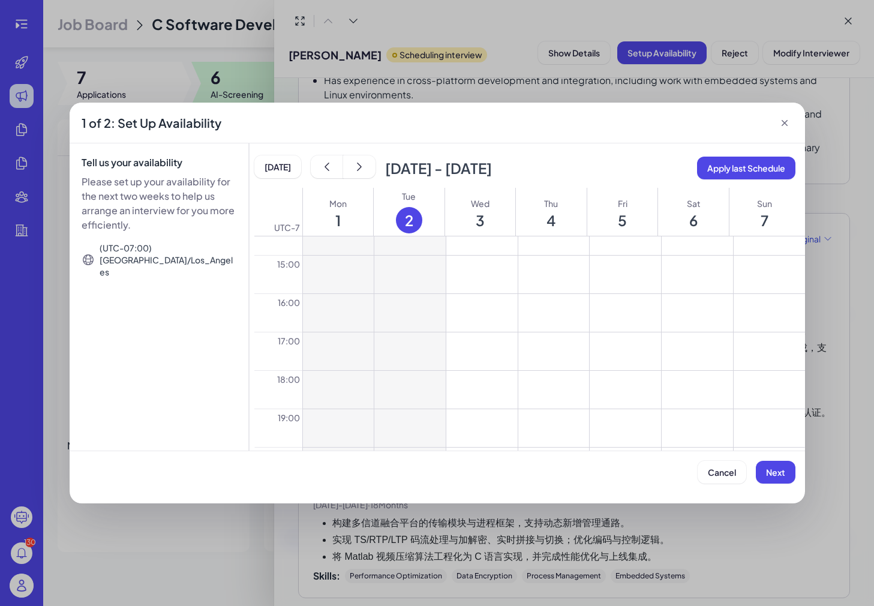
scroll to position [710, 0]
click at [482, 278] on button at bounding box center [481, 276] width 71 height 38
click at [482, 306] on button at bounding box center [481, 314] width 71 height 38
click at [482, 356] on button at bounding box center [481, 352] width 71 height 38
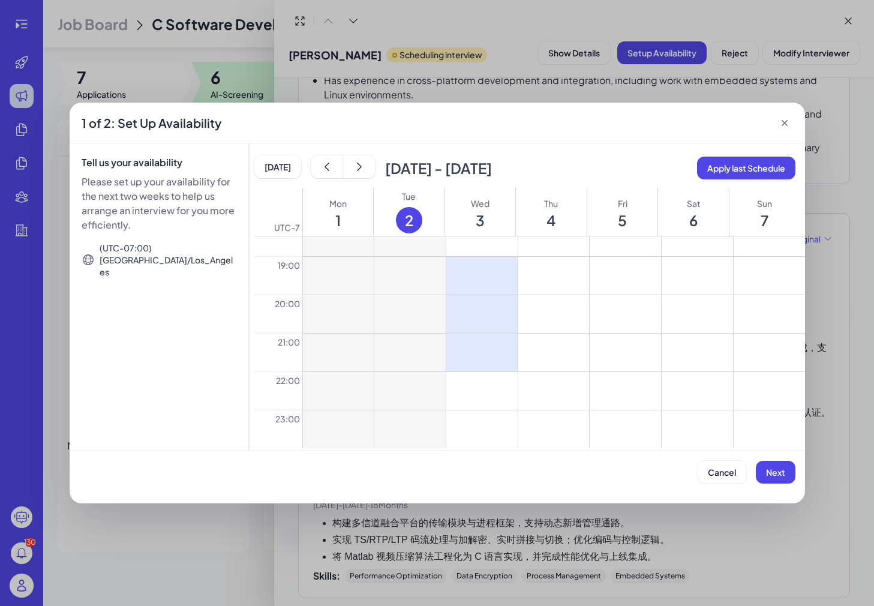
click at [546, 284] on button at bounding box center [553, 276] width 71 height 38
click at [546, 309] on button at bounding box center [553, 314] width 71 height 38
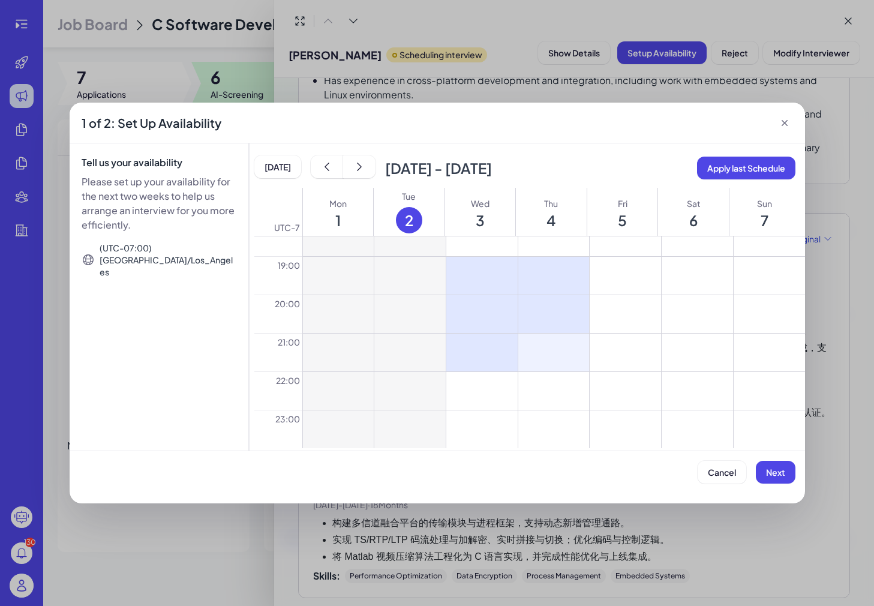
click at [546, 341] on button at bounding box center [553, 352] width 71 height 38
click at [625, 252] on button at bounding box center [624, 237] width 71 height 38
click at [625, 272] on button at bounding box center [624, 276] width 71 height 38
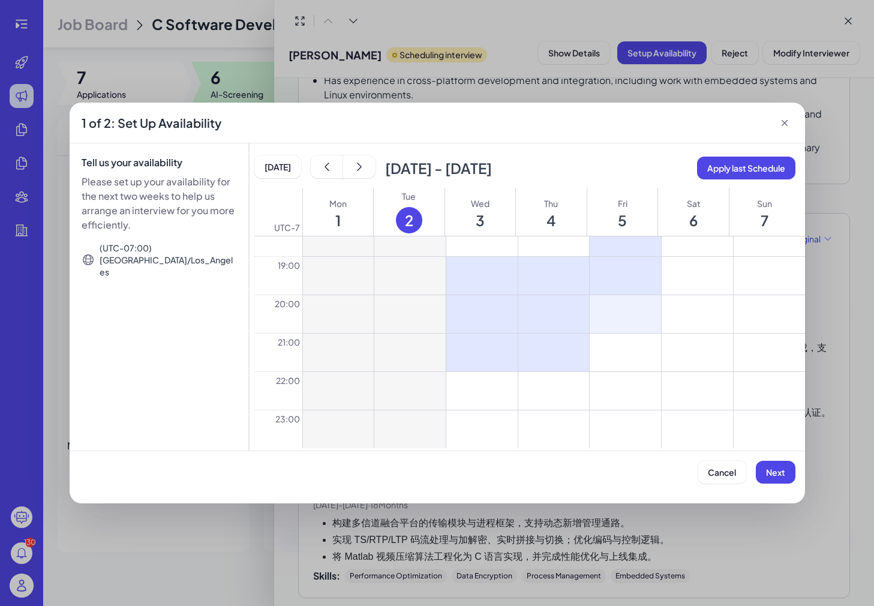
click at [625, 306] on button at bounding box center [624, 314] width 71 height 38
click at [625, 348] on button at bounding box center [624, 352] width 71 height 38
click at [624, 245] on icon at bounding box center [625, 237] width 19 height 19
click at [701, 286] on button at bounding box center [696, 276] width 71 height 38
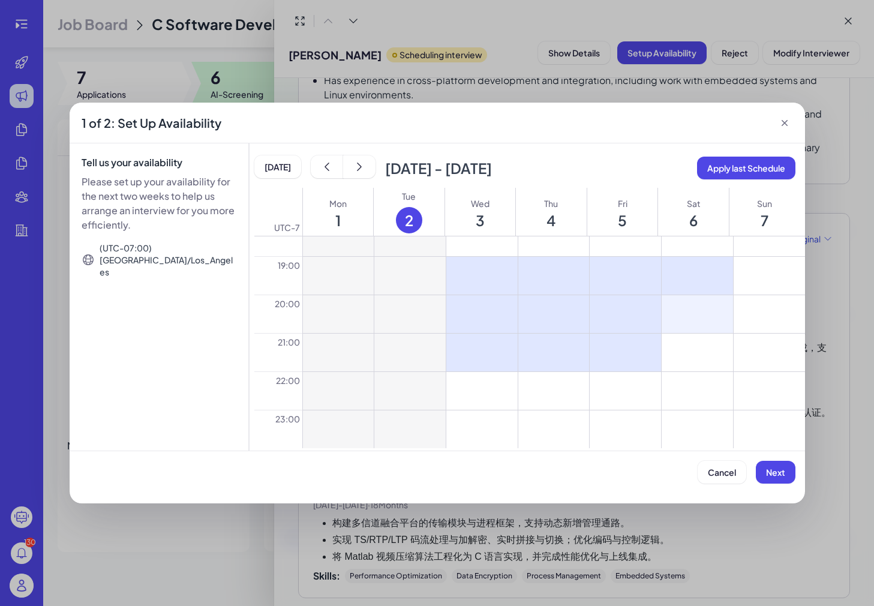
click at [701, 315] on button at bounding box center [696, 314] width 71 height 38
click at [701, 358] on button at bounding box center [696, 352] width 71 height 38
click at [703, 290] on div at bounding box center [696, 276] width 71 height 38
click at [696, 281] on icon at bounding box center [696, 275] width 19 height 19
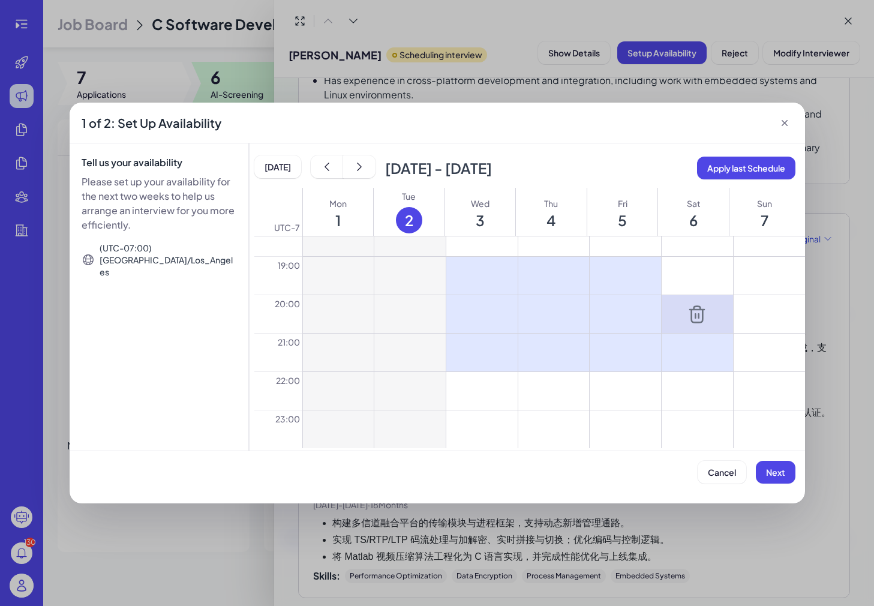
click at [696, 311] on icon at bounding box center [696, 314] width 19 height 19
click at [696, 350] on icon at bounding box center [696, 352] width 19 height 19
click at [782, 471] on span "Next" at bounding box center [775, 472] width 19 height 11
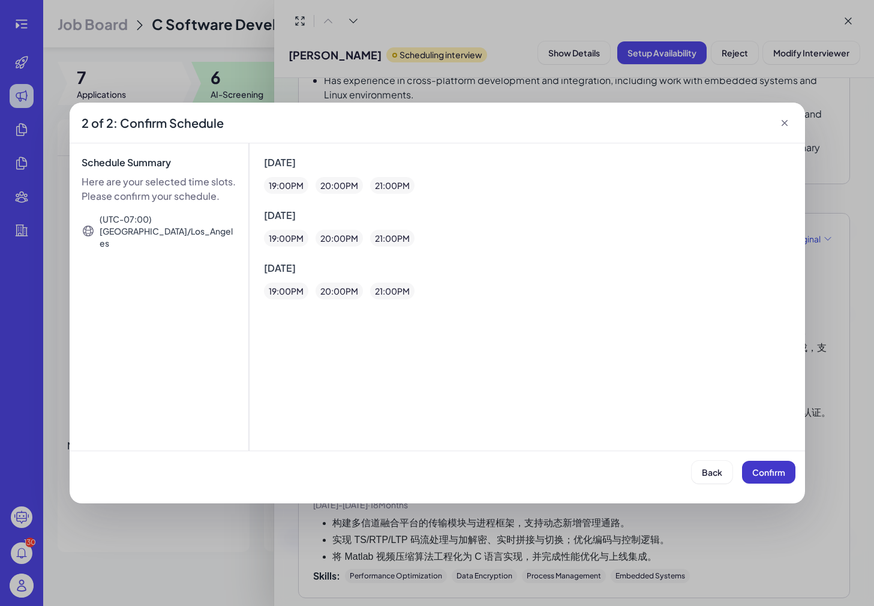
click at [780, 471] on span "Confirm" at bounding box center [768, 472] width 33 height 11
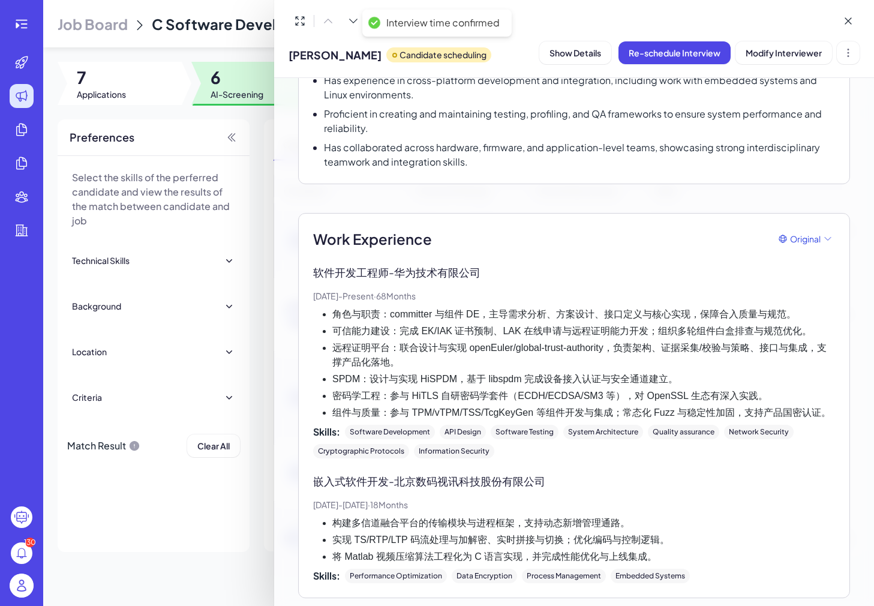
click at [261, 107] on div at bounding box center [437, 303] width 874 height 606
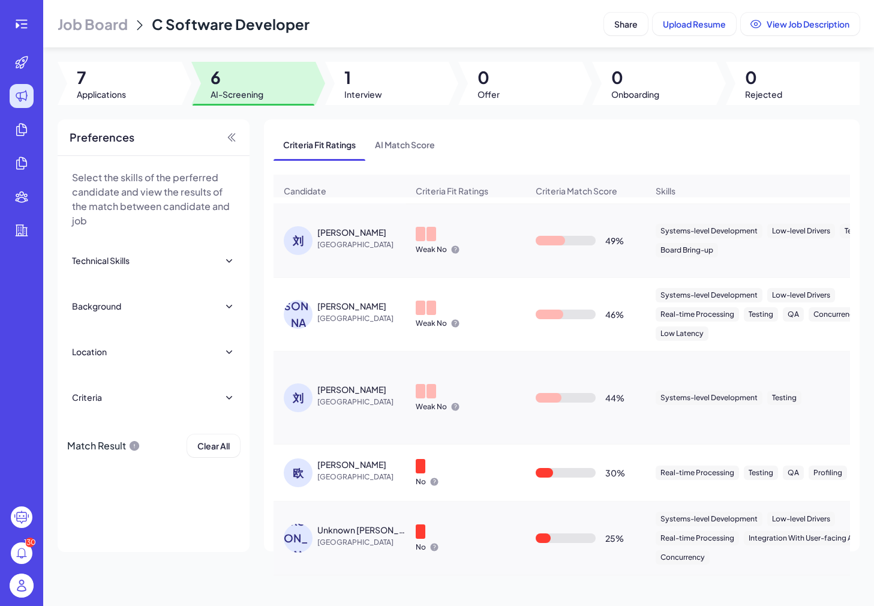
click at [315, 467] on div "欧" at bounding box center [301, 472] width 34 height 29
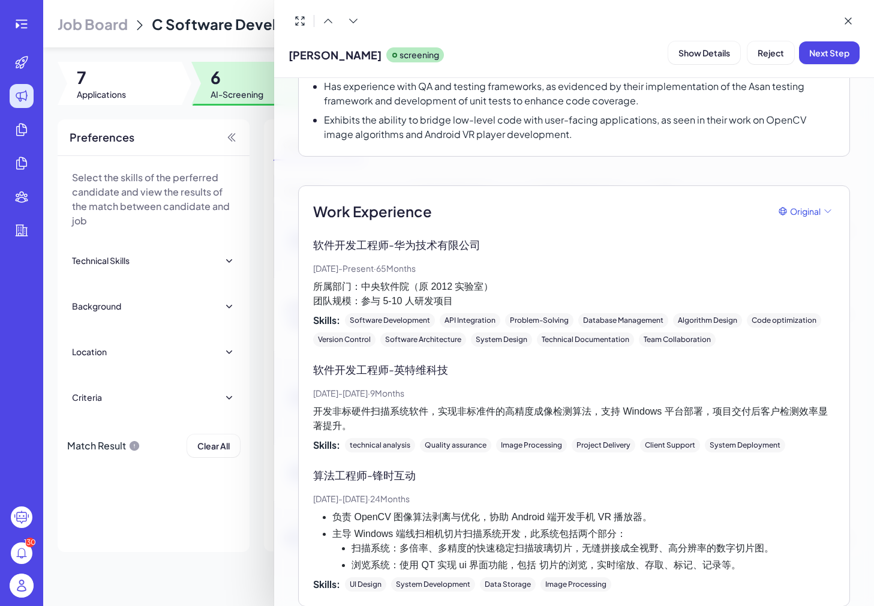
scroll to position [249, 0]
click at [208, 503] on div at bounding box center [437, 303] width 874 height 606
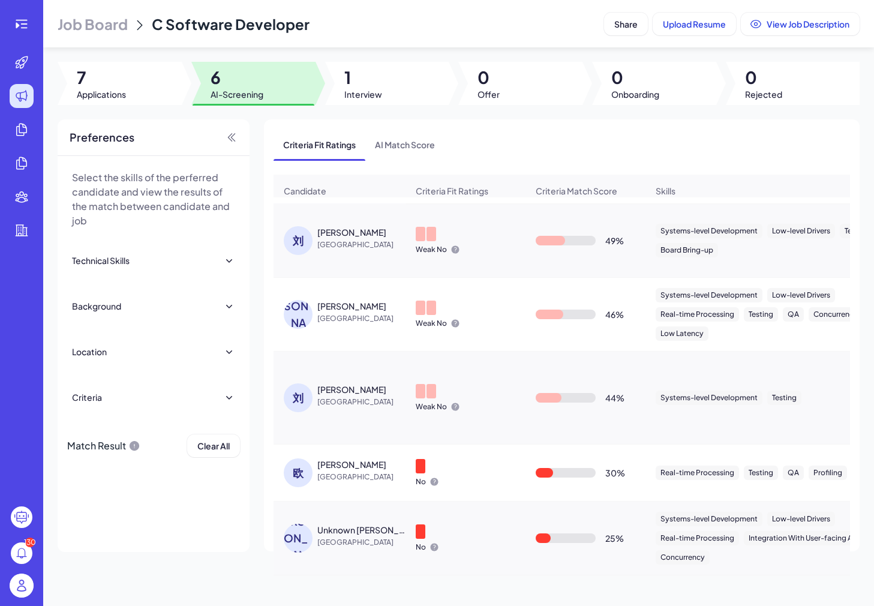
click at [293, 535] on div "U.[PERSON_NAME]" at bounding box center [298, 537] width 29 height 29
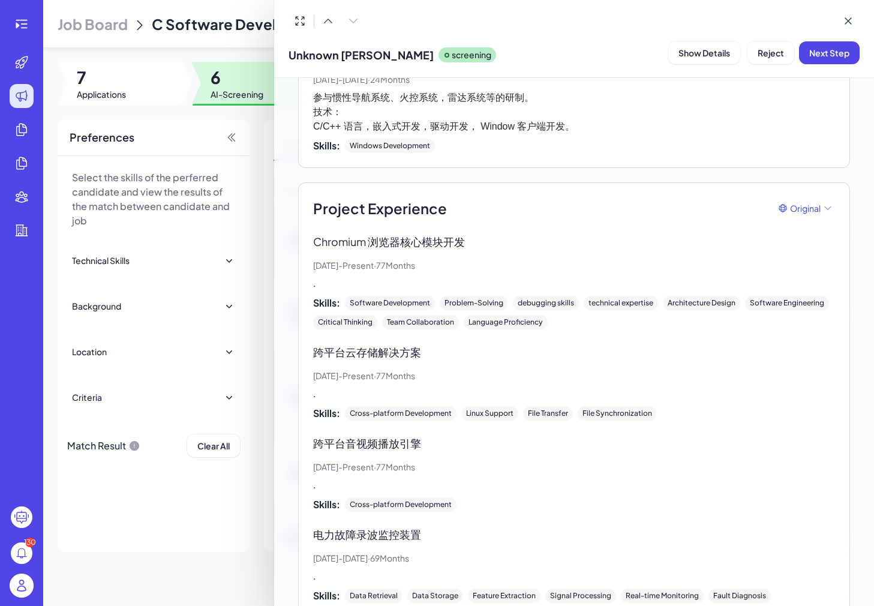
scroll to position [1712, 0]
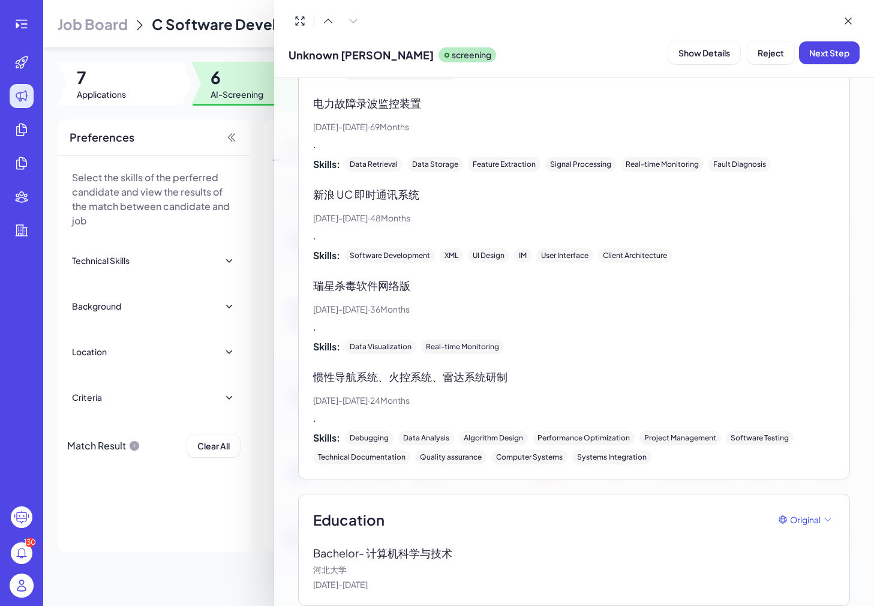
click at [188, 553] on div at bounding box center [437, 303] width 874 height 606
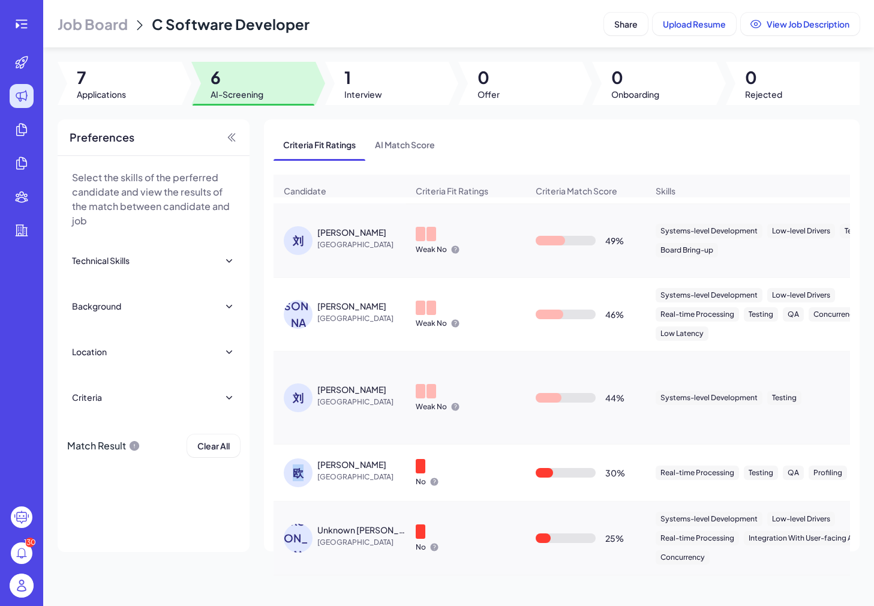
click at [300, 464] on div "欧" at bounding box center [298, 472] width 29 height 29
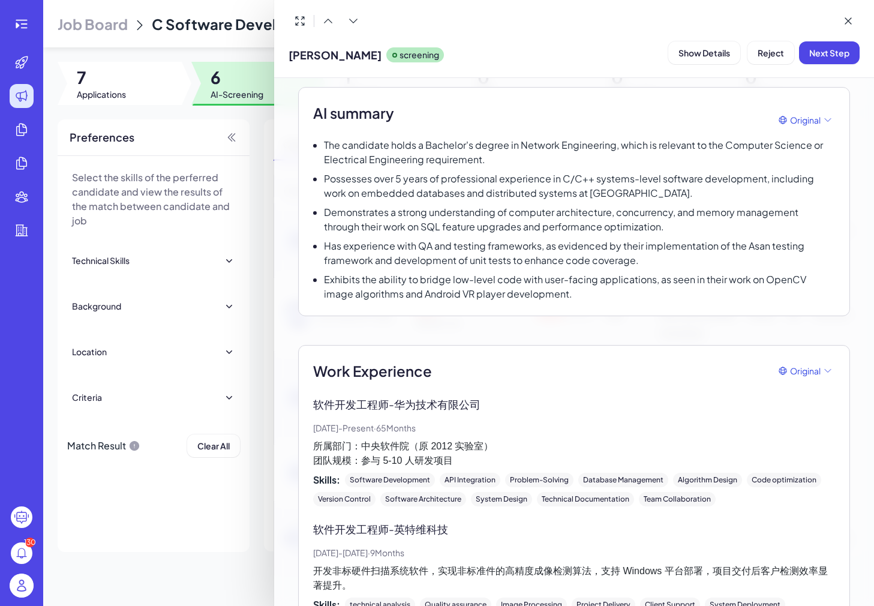
scroll to position [90, 0]
click at [230, 501] on div at bounding box center [437, 303] width 874 height 606
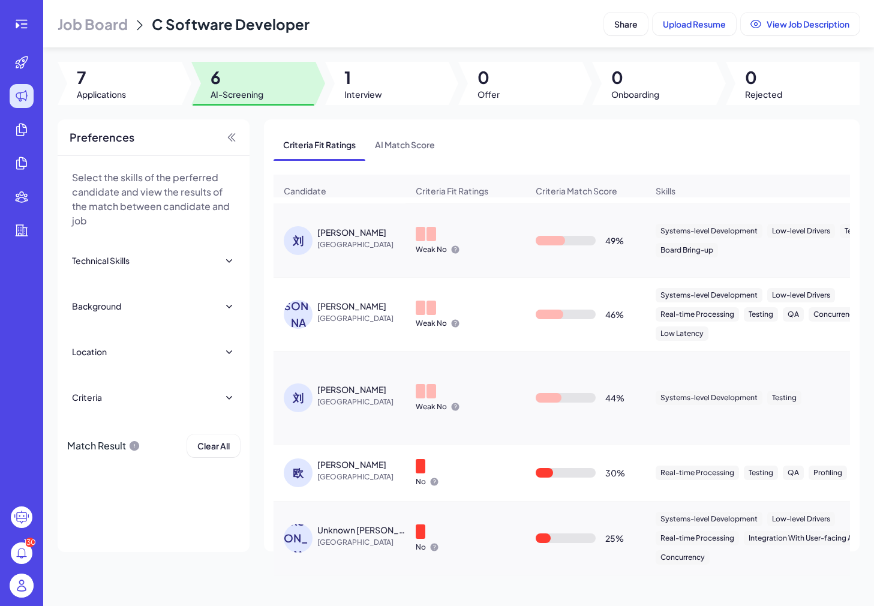
click at [310, 308] on div "[PERSON_NAME]" at bounding box center [298, 314] width 29 height 29
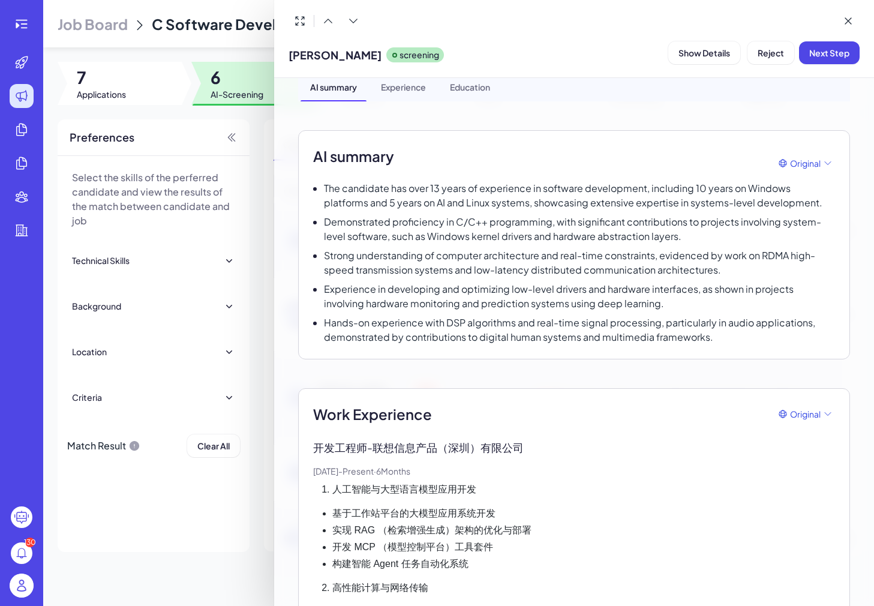
scroll to position [0, 0]
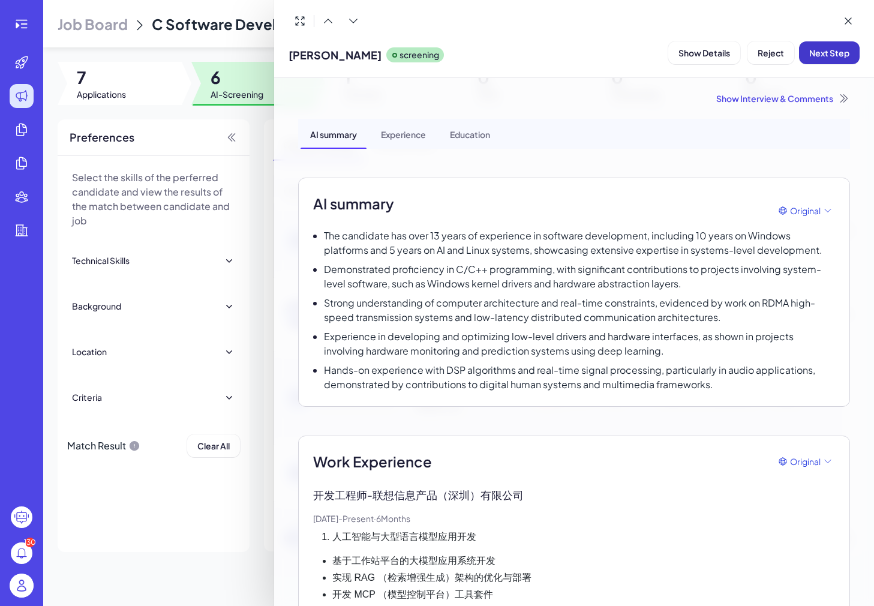
click at [808, 62] on button "Next Step" at bounding box center [829, 52] width 61 height 23
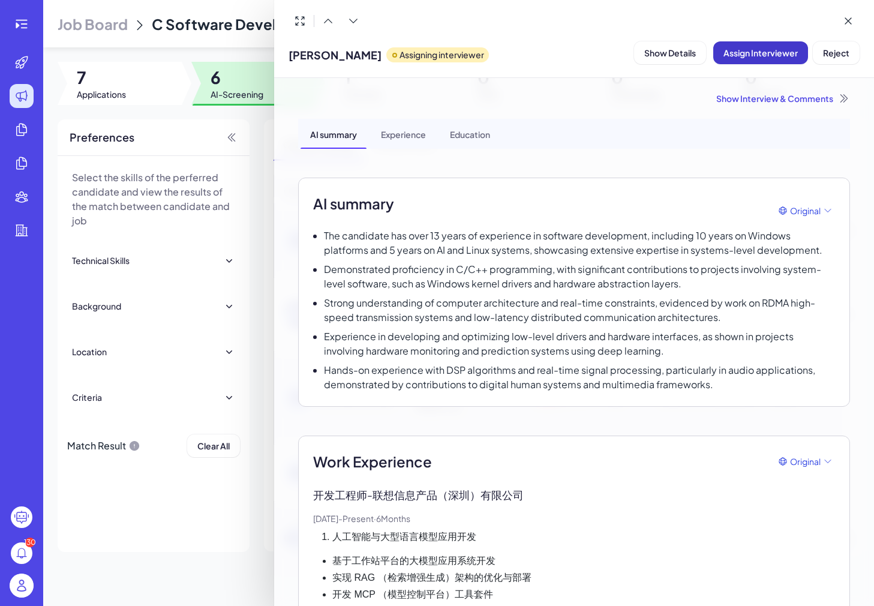
click at [739, 58] on button "Assign Interviewer" at bounding box center [760, 52] width 95 height 23
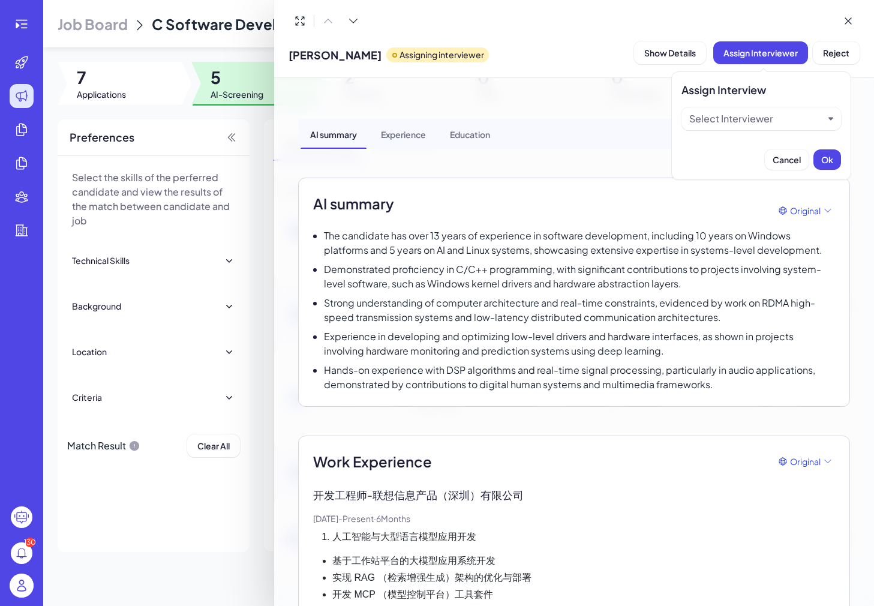
scroll to position [13, 0]
click at [687, 118] on div "Select Interviewer" at bounding box center [761, 118] width 160 height 23
click at [714, 122] on div "Select Interviewer" at bounding box center [731, 119] width 84 height 14
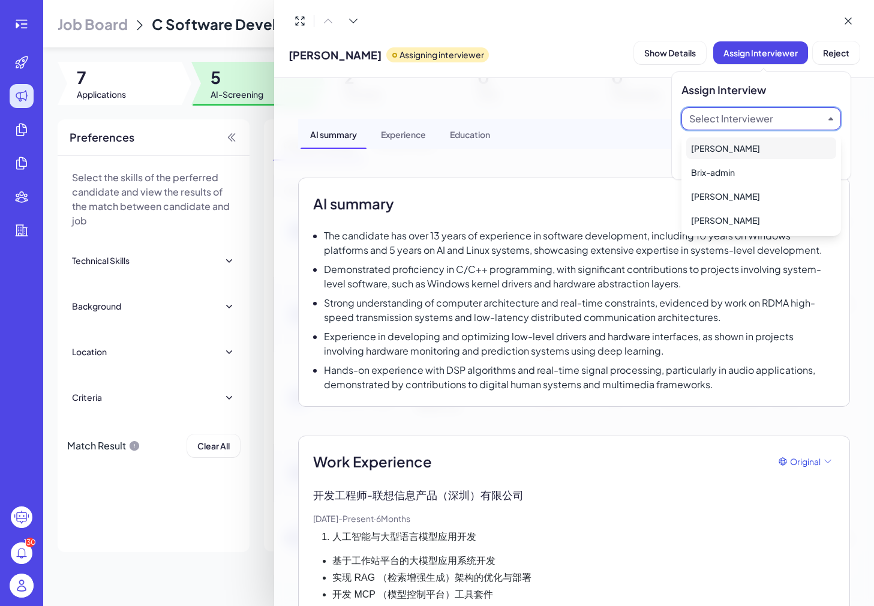
click at [720, 146] on div "[PERSON_NAME]" at bounding box center [761, 148] width 150 height 22
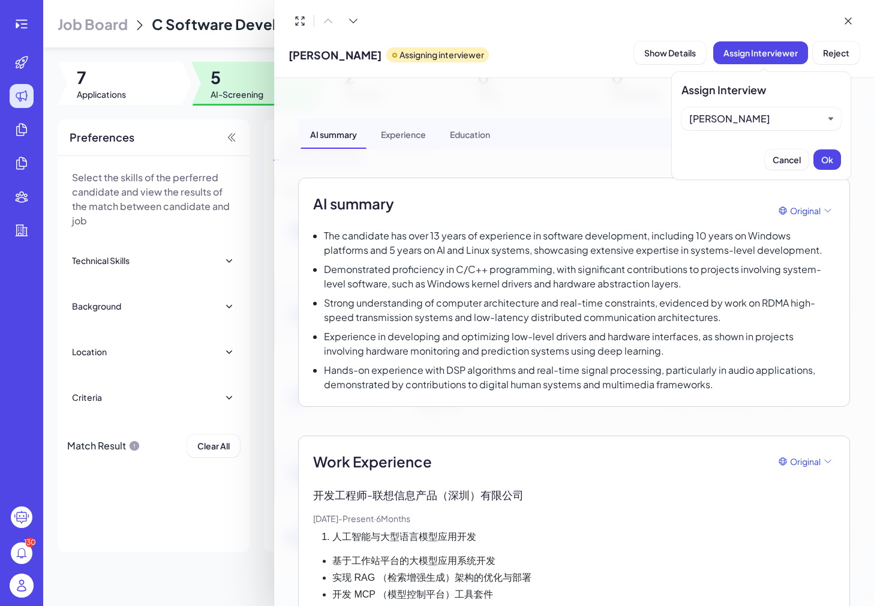
click at [809, 155] on div "Cancel Ok" at bounding box center [761, 159] width 160 height 20
click at [824, 155] on span "Ok" at bounding box center [827, 159] width 12 height 11
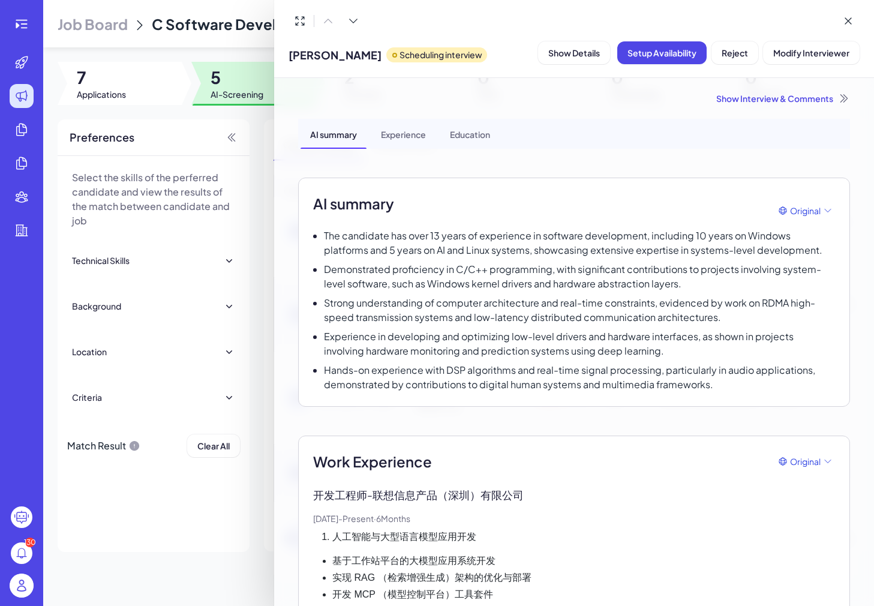
click at [264, 308] on div at bounding box center [437, 303] width 874 height 606
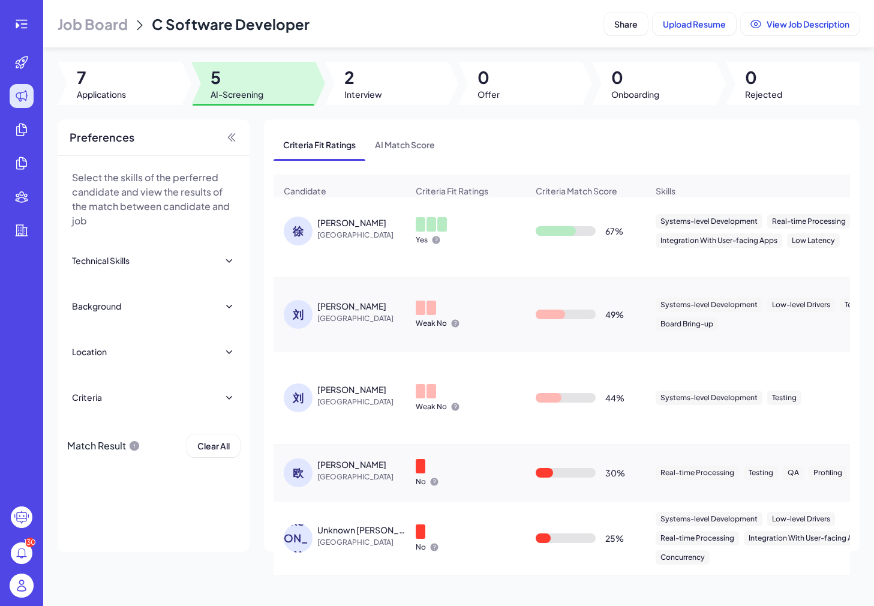
click at [323, 243] on div "[PERSON_NAME] [GEOGRAPHIC_DATA]" at bounding box center [346, 230] width 124 height 29
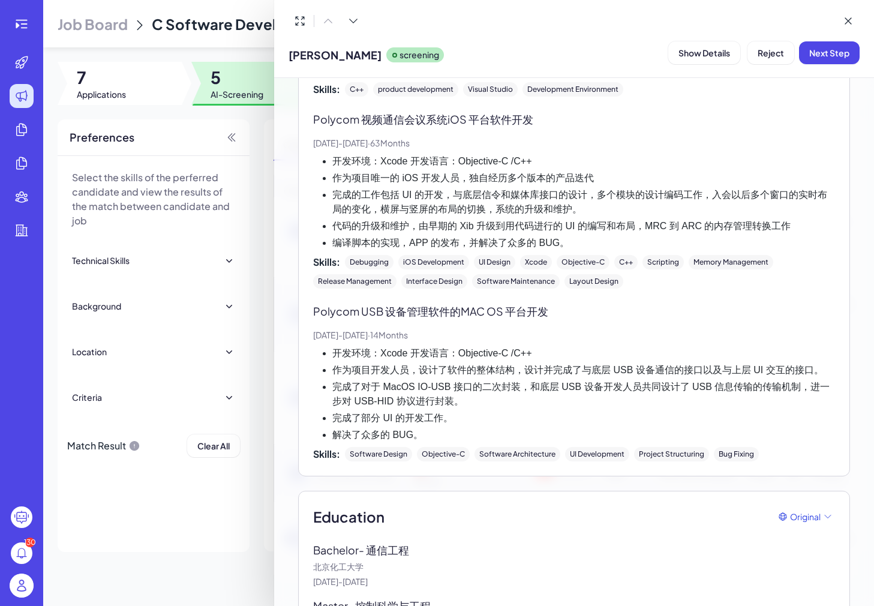
scroll to position [2447, 0]
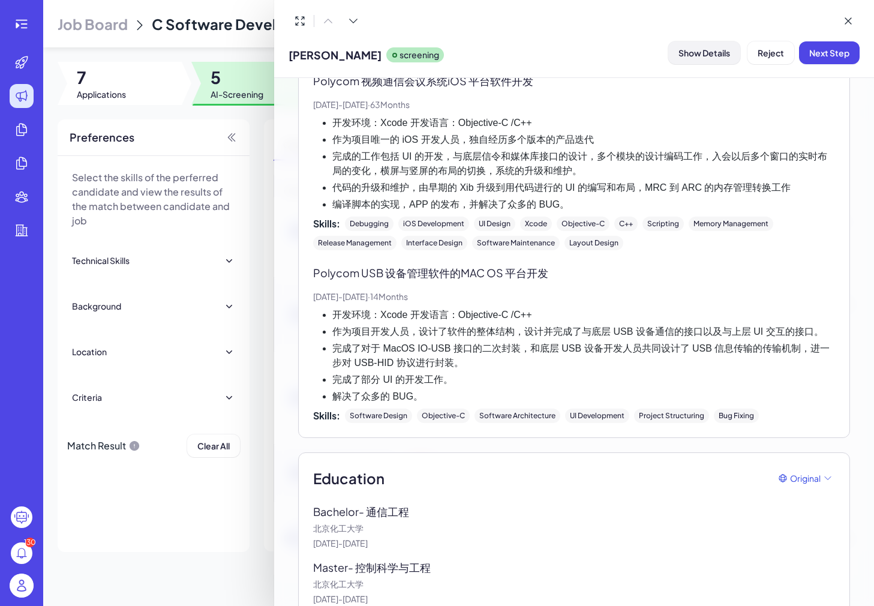
click at [697, 55] on span "Show Details" at bounding box center [704, 52] width 52 height 11
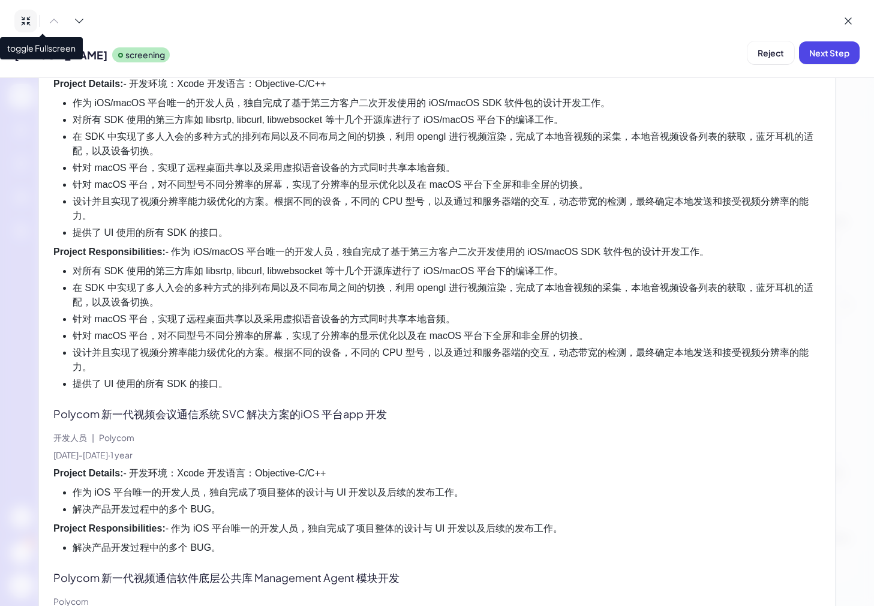
click at [34, 20] on button at bounding box center [25, 21] width 23 height 23
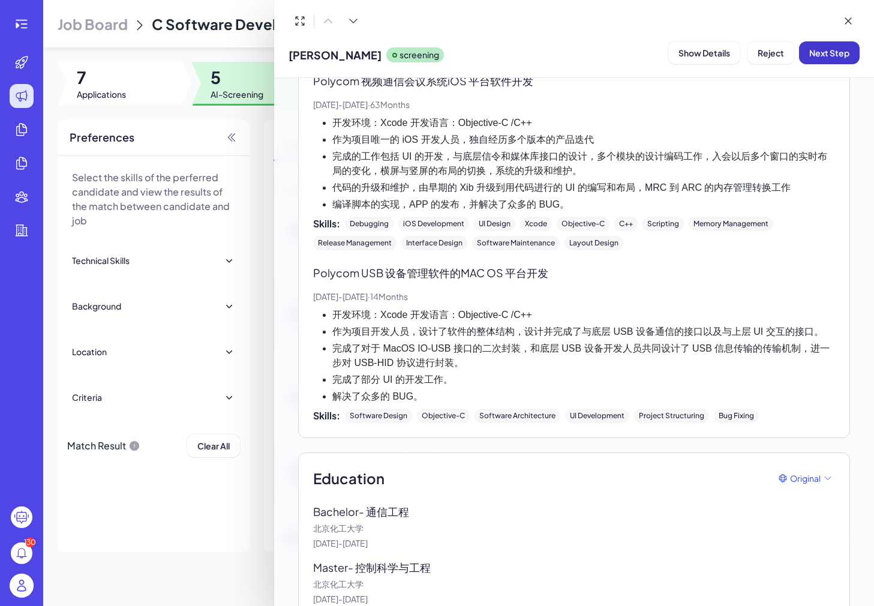
click at [840, 46] on button "Next Step" at bounding box center [829, 52] width 61 height 23
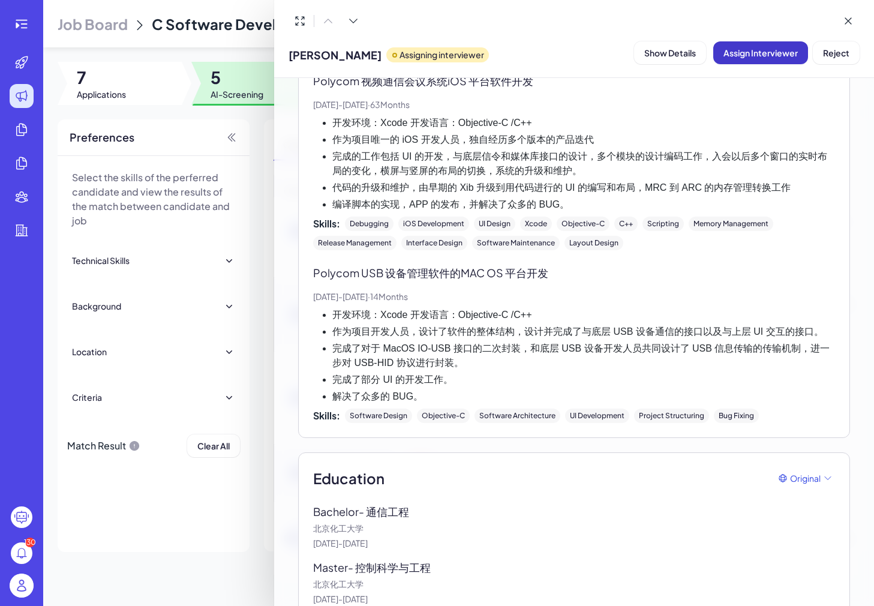
click at [747, 57] on span "Assign Interviewer" at bounding box center [760, 52] width 74 height 11
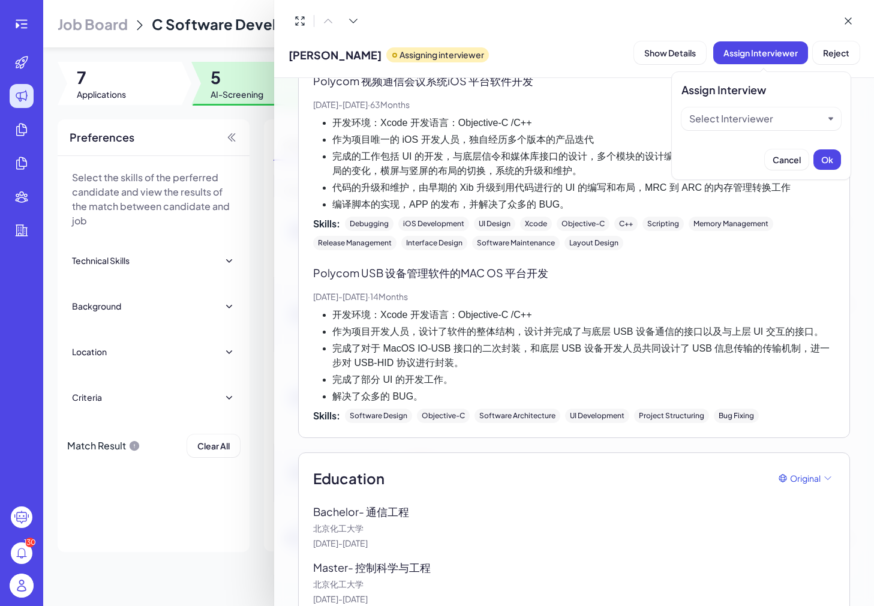
click at [740, 129] on div "Select Interviewer" at bounding box center [761, 118] width 160 height 23
click at [738, 118] on div "Select Interviewer" at bounding box center [731, 119] width 84 height 14
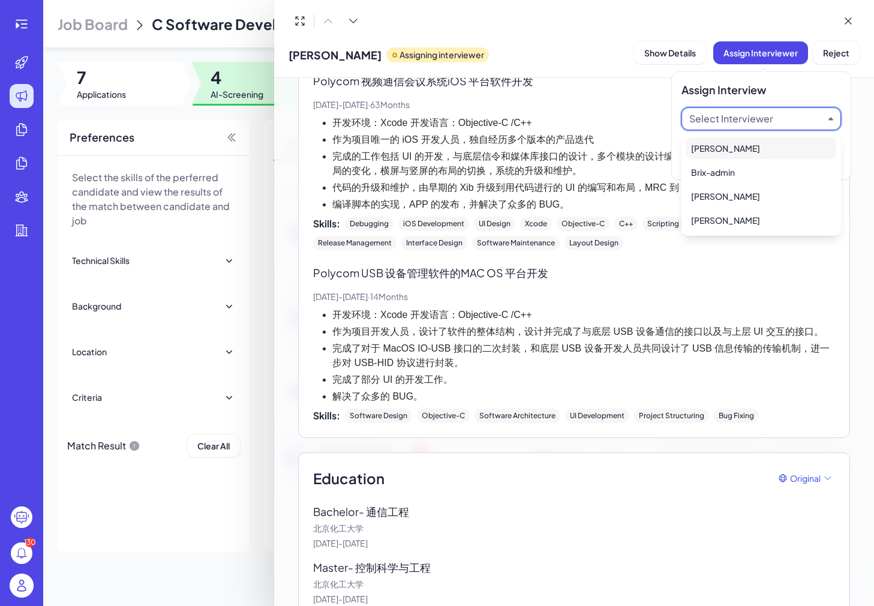
click at [738, 145] on div "[PERSON_NAME]" at bounding box center [761, 148] width 150 height 22
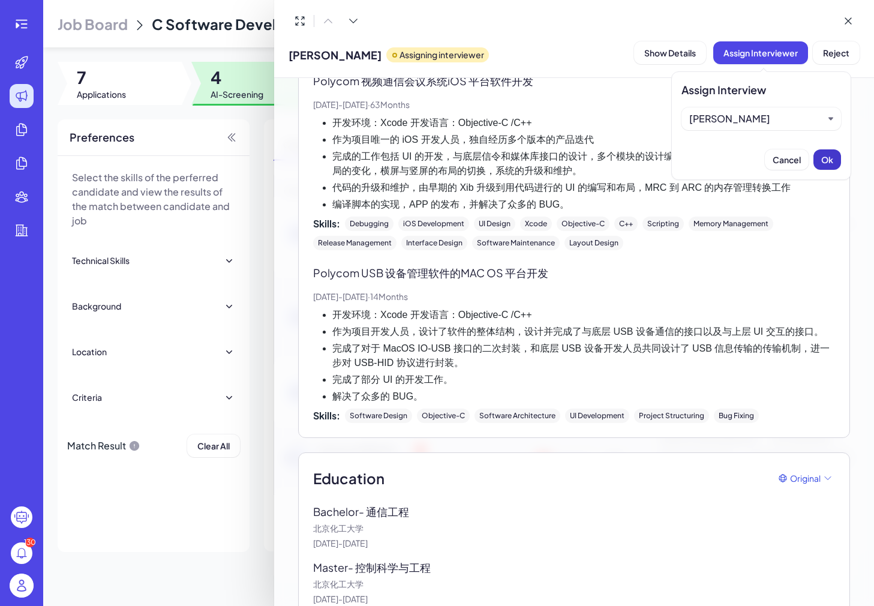
click at [826, 161] on span "Ok" at bounding box center [827, 159] width 12 height 11
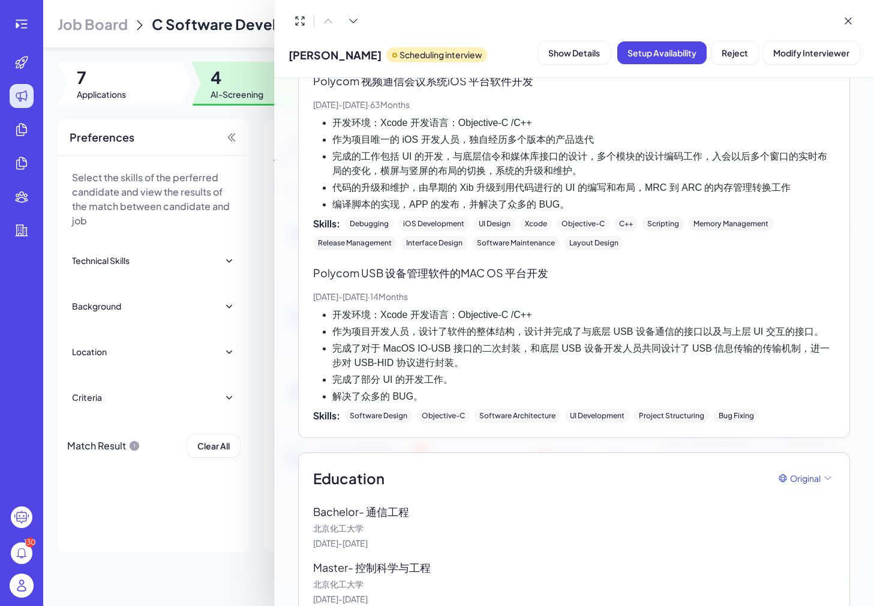
click at [357, 4] on div "[PERSON_NAME] interview Show Details Setup Availability Reject Modify Interview…" at bounding box center [574, 39] width 600 height 78
click at [357, 14] on button at bounding box center [353, 21] width 23 height 23
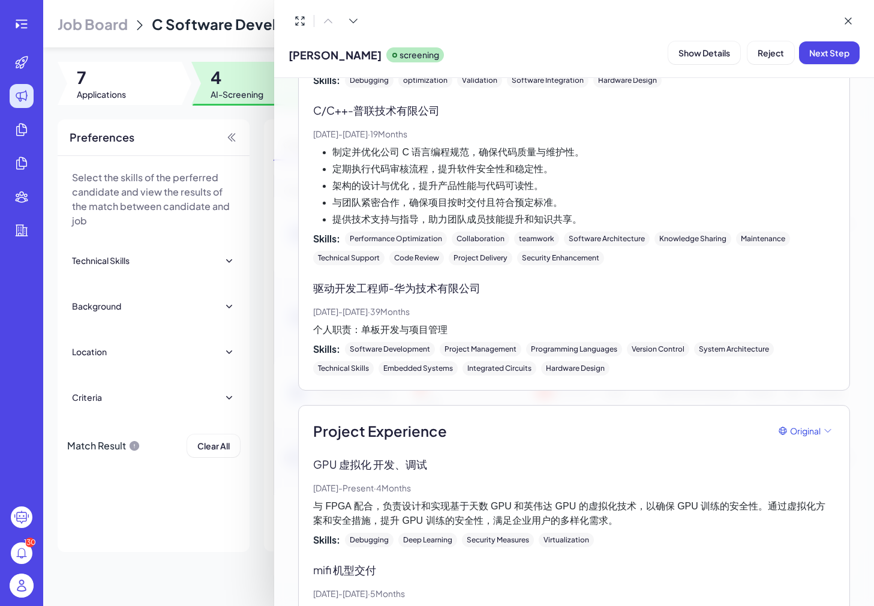
scroll to position [534, 0]
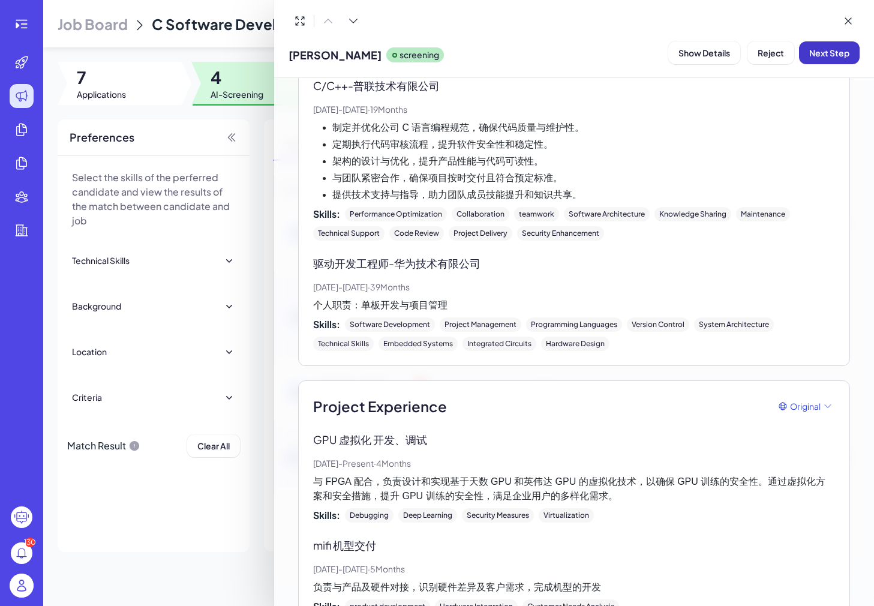
click at [840, 44] on button "Next Step" at bounding box center [829, 52] width 61 height 23
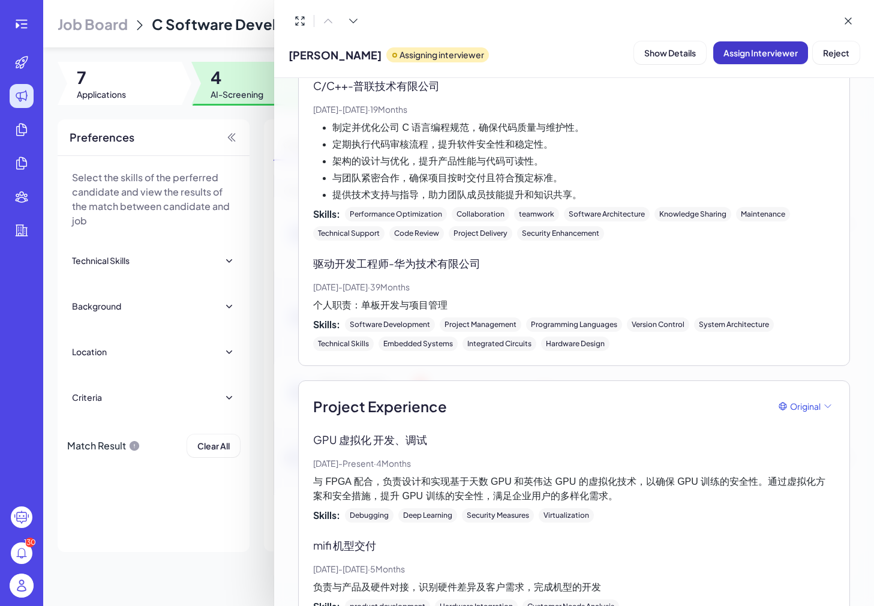
click at [773, 49] on span "Assign Interviewer" at bounding box center [760, 52] width 74 height 11
click at [747, 110] on div "Select Interviewer" at bounding box center [761, 118] width 160 height 23
click at [747, 121] on div "Select Interviewer" at bounding box center [731, 119] width 84 height 14
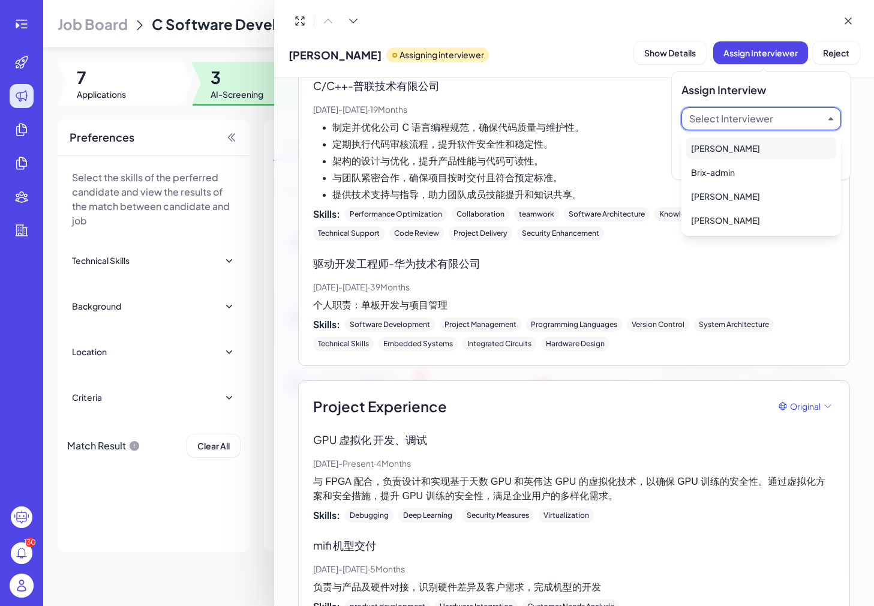
click at [745, 140] on div "[PERSON_NAME]" at bounding box center [761, 148] width 150 height 22
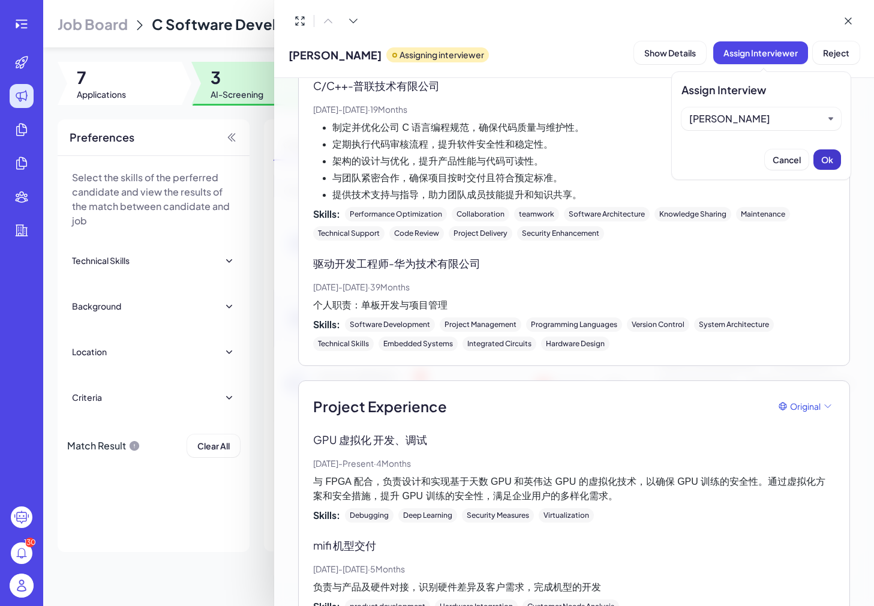
click at [816, 151] on button "Ok" at bounding box center [827, 159] width 28 height 20
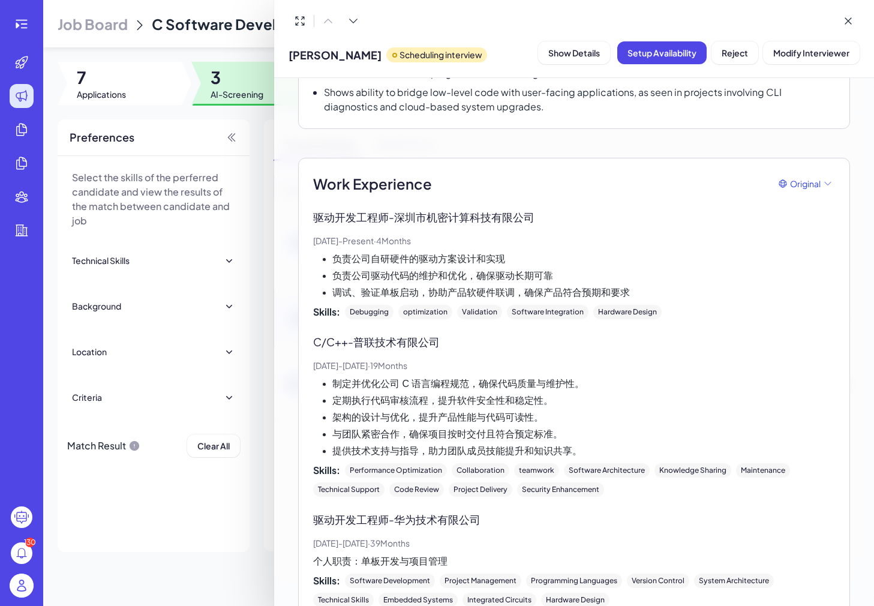
scroll to position [276, 0]
click at [672, 52] on span "Setup Availability" at bounding box center [661, 52] width 69 height 11
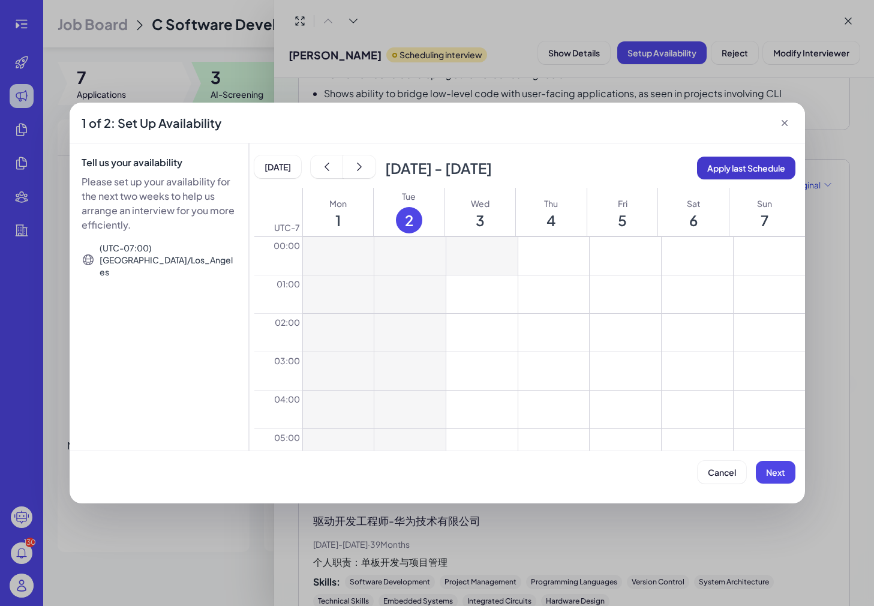
click at [768, 171] on span "Apply last Schedule" at bounding box center [746, 168] width 78 height 11
click at [784, 468] on span "Next" at bounding box center [775, 472] width 19 height 11
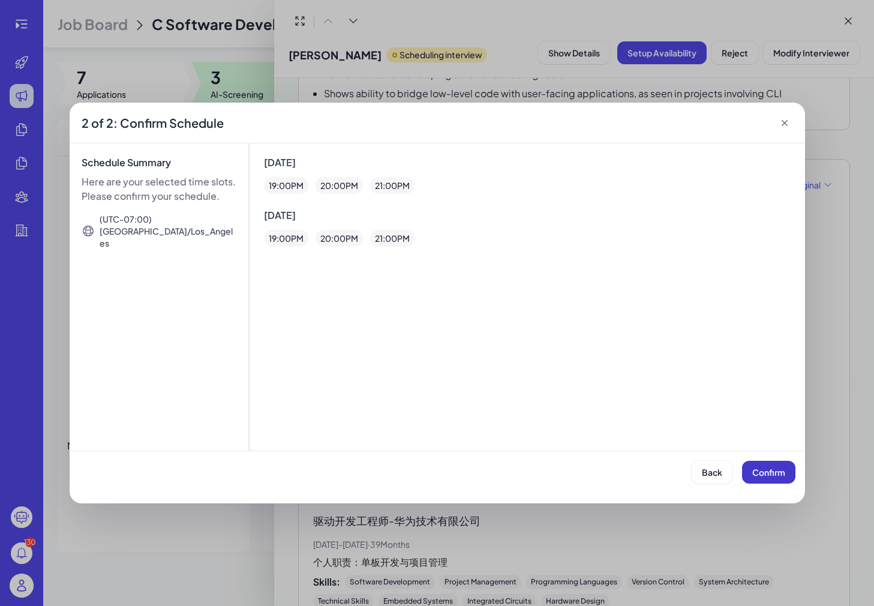
click at [784, 468] on span "Confirm" at bounding box center [768, 472] width 33 height 11
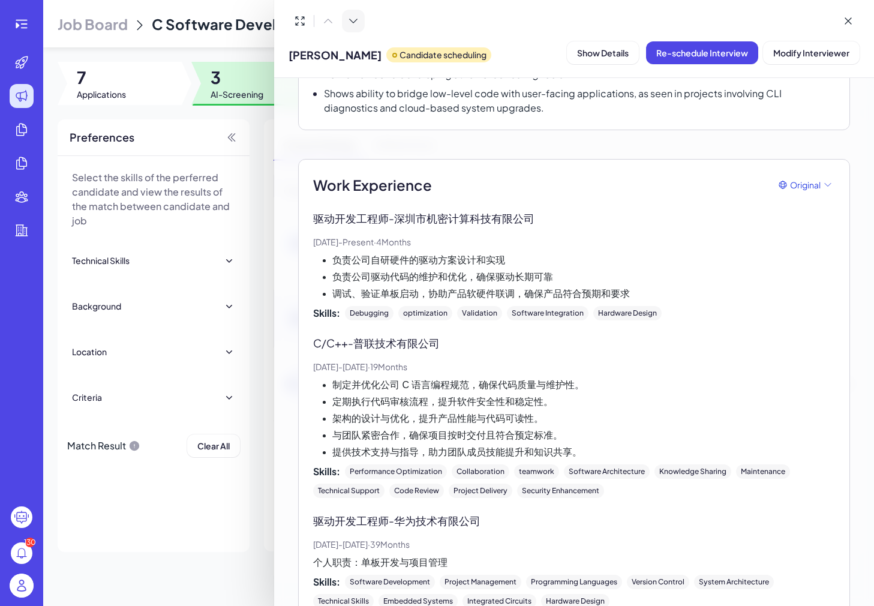
click at [356, 25] on icon at bounding box center [353, 21] width 12 height 12
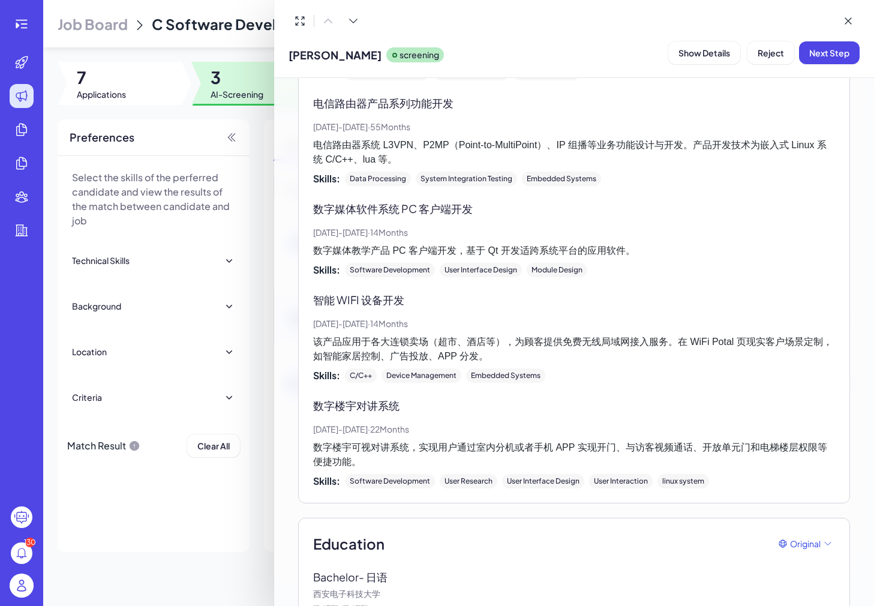
scroll to position [1412, 0]
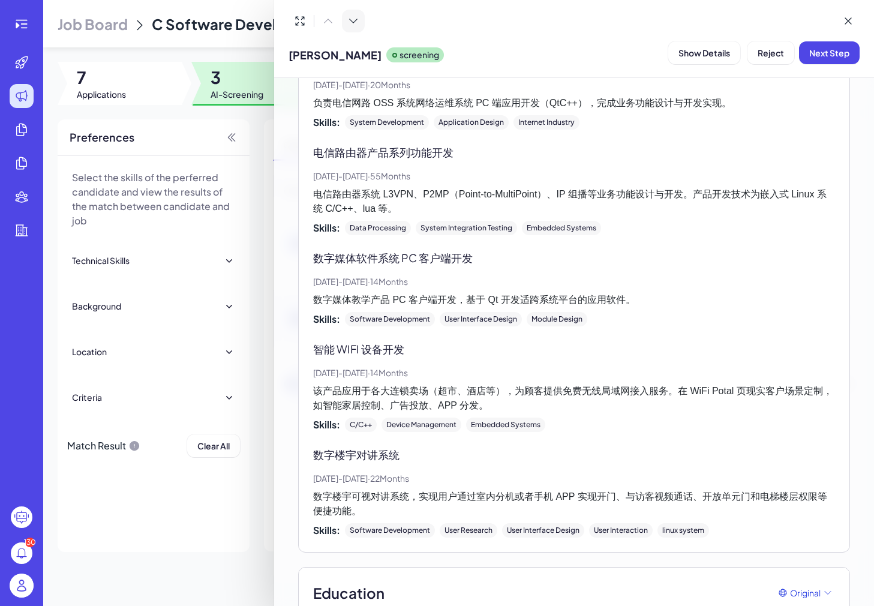
click at [351, 31] on button at bounding box center [353, 21] width 23 height 23
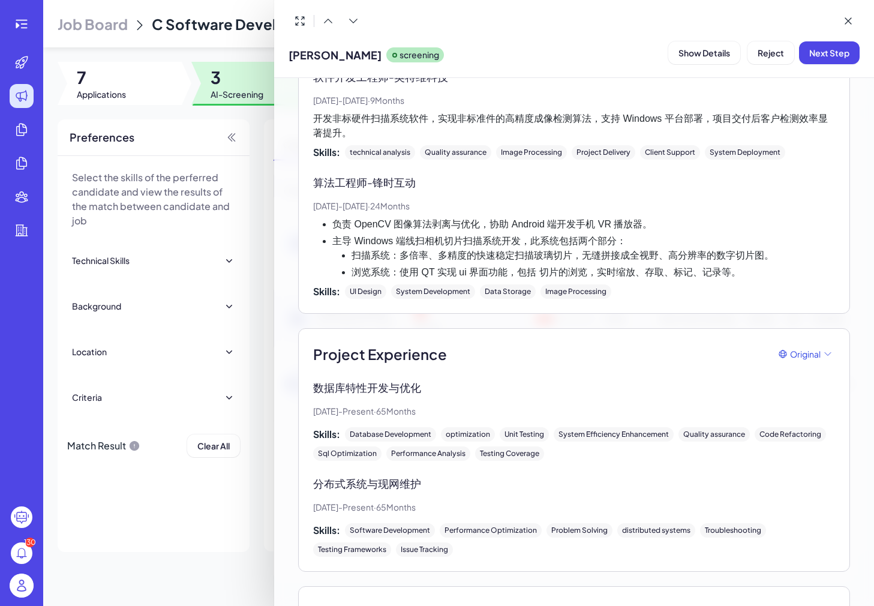
scroll to position [649, 0]
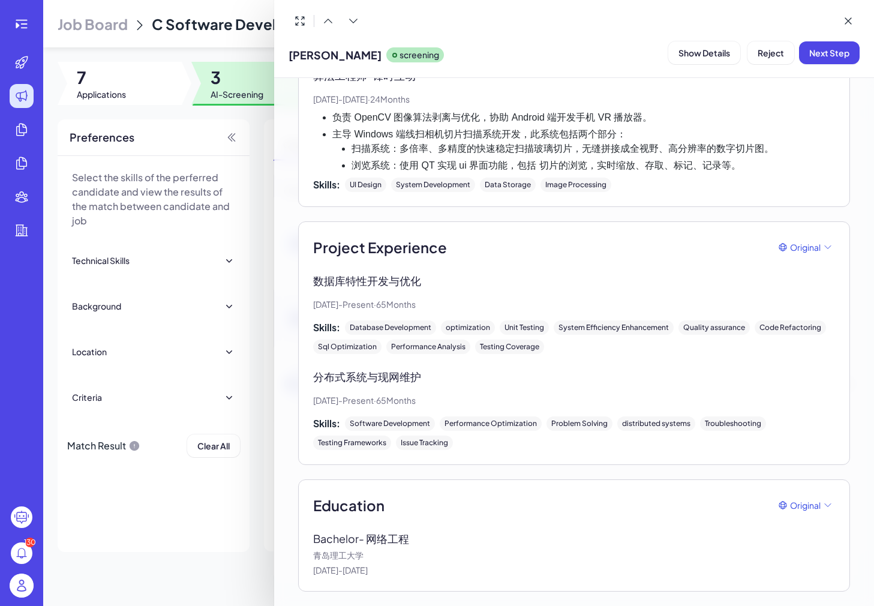
click at [225, 167] on div at bounding box center [437, 303] width 874 height 606
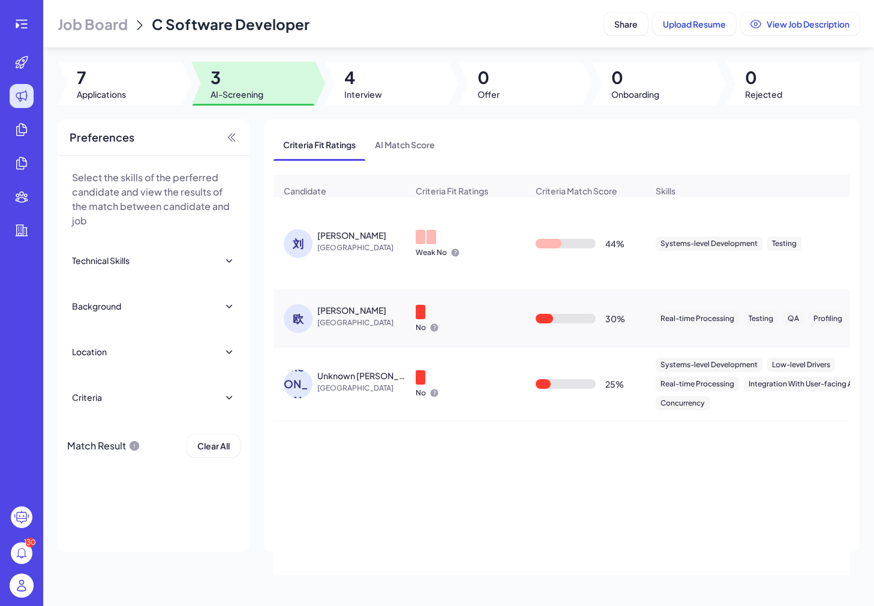
click at [406, 76] on div at bounding box center [387, 83] width 124 height 43
